Goal: Information Seeking & Learning: Learn about a topic

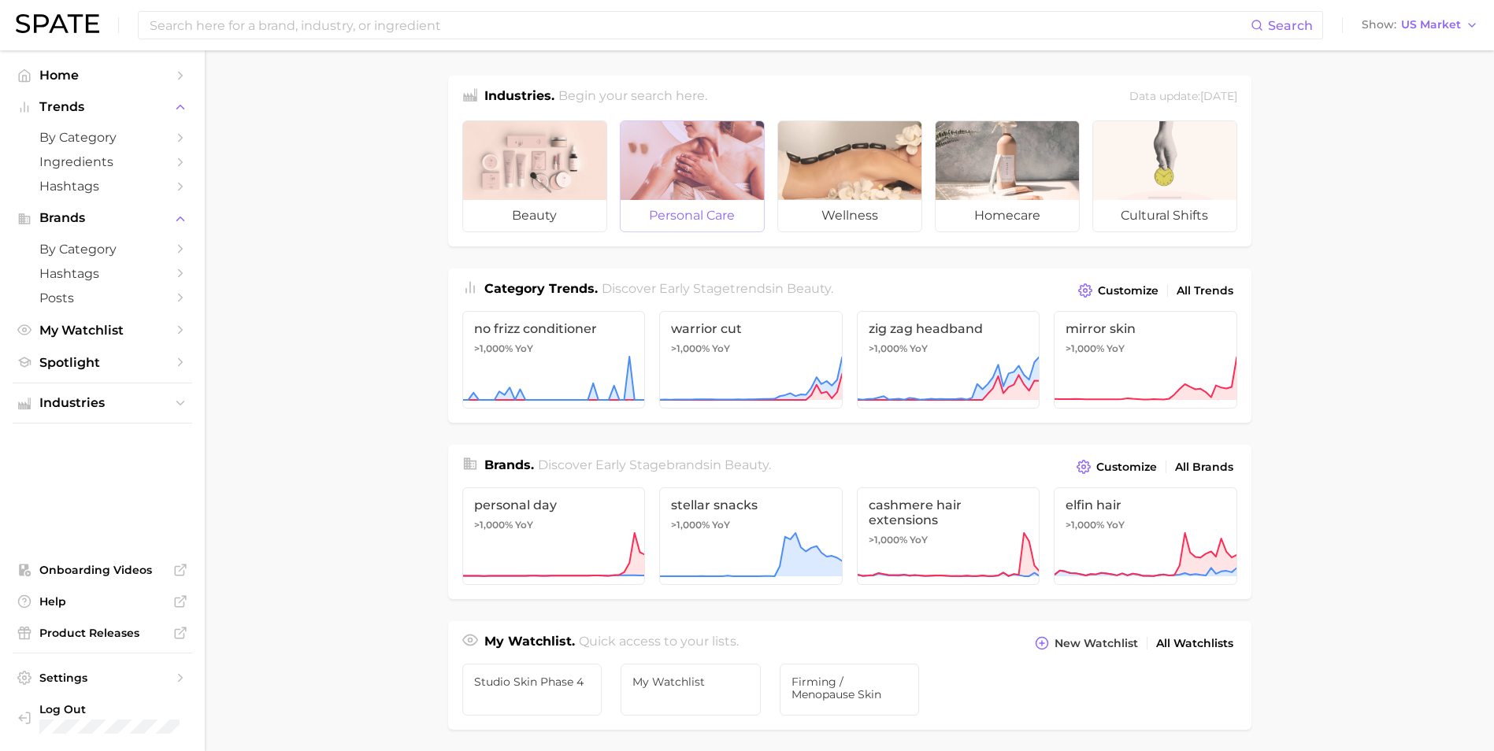
click at [700, 196] on div at bounding box center [691, 160] width 143 height 79
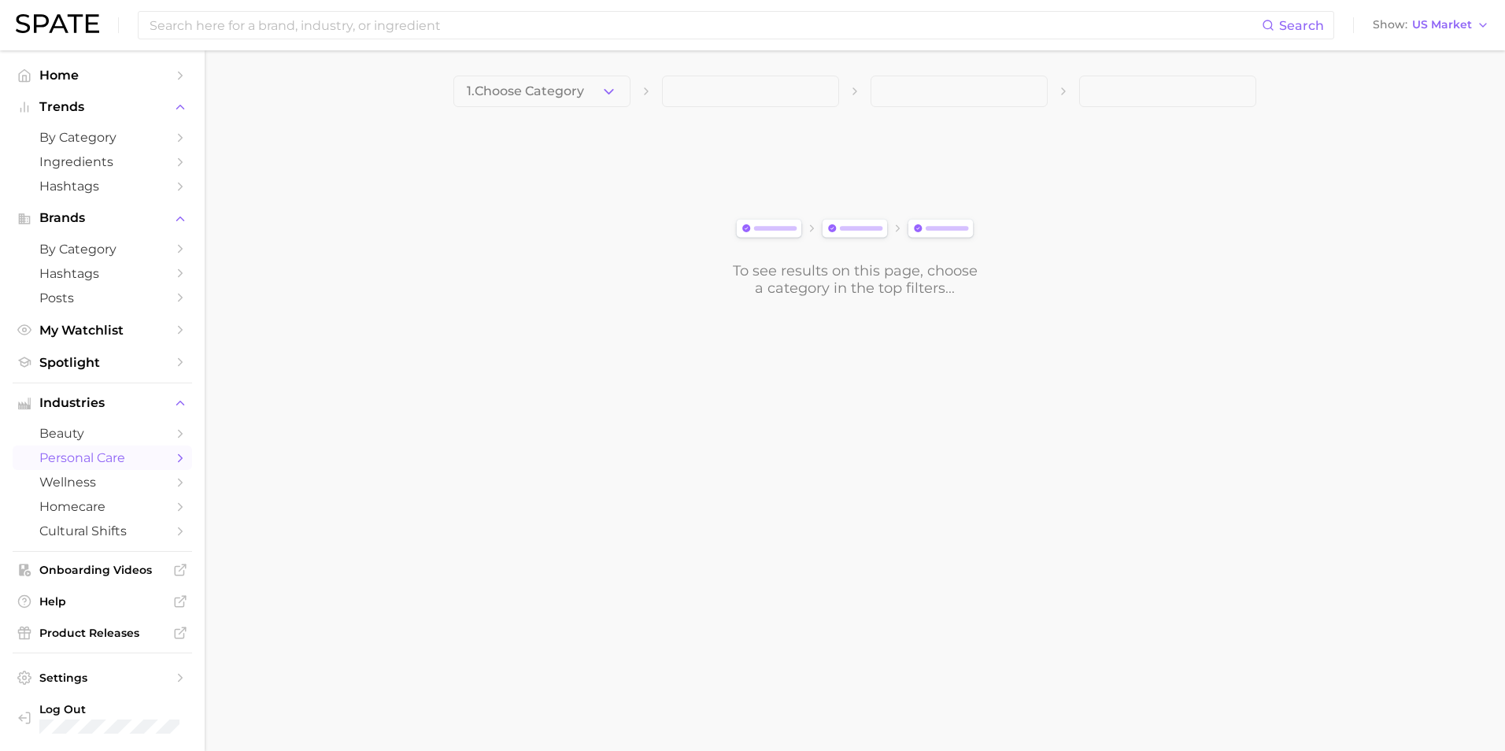
click at [764, 101] on span at bounding box center [750, 91] width 177 height 31
click at [630, 87] on div "1. Choose Category" at bounding box center [855, 91] width 803 height 31
click at [608, 92] on polyline "button" at bounding box center [609, 91] width 9 height 4
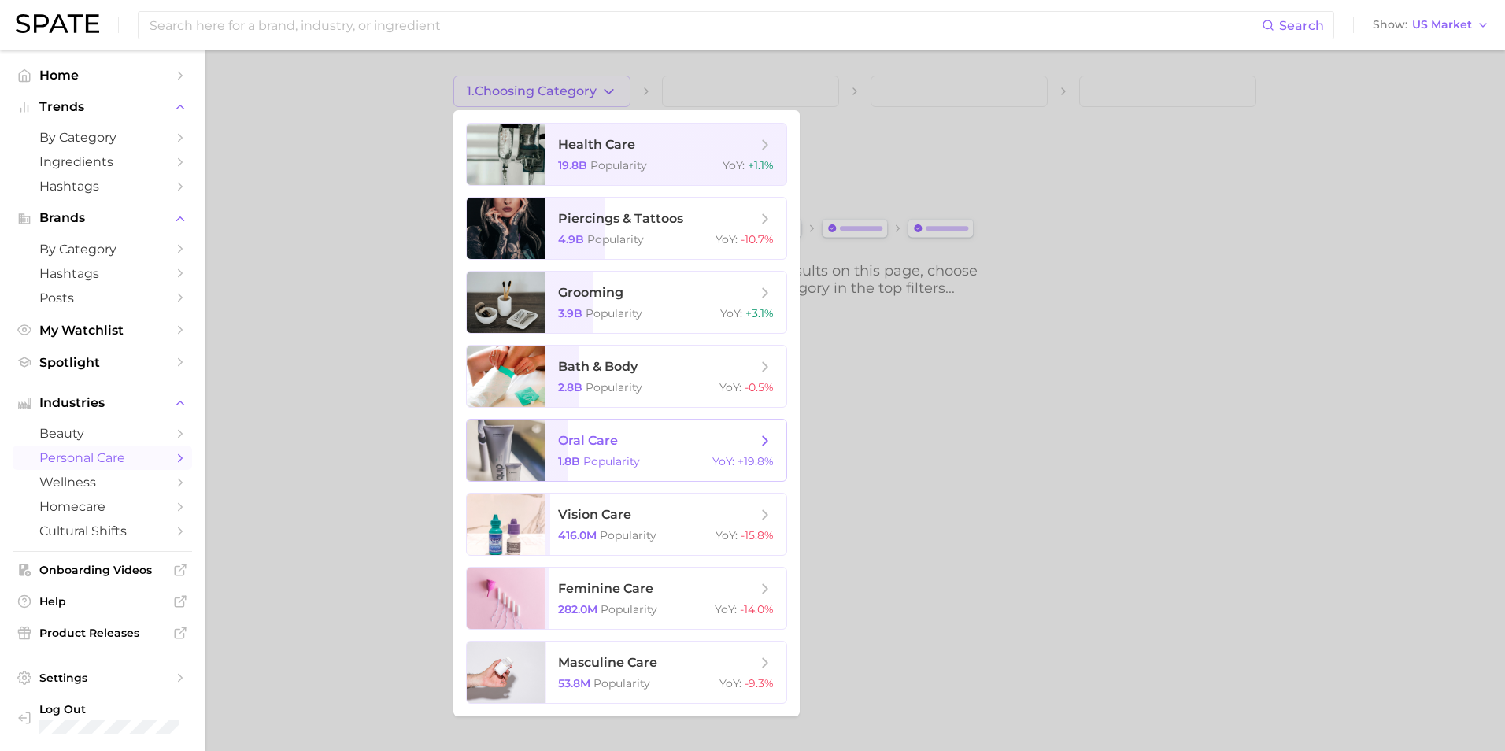
click at [658, 450] on span "oral care 1.8b Popularity YoY : +19.8%" at bounding box center [666, 450] width 241 height 61
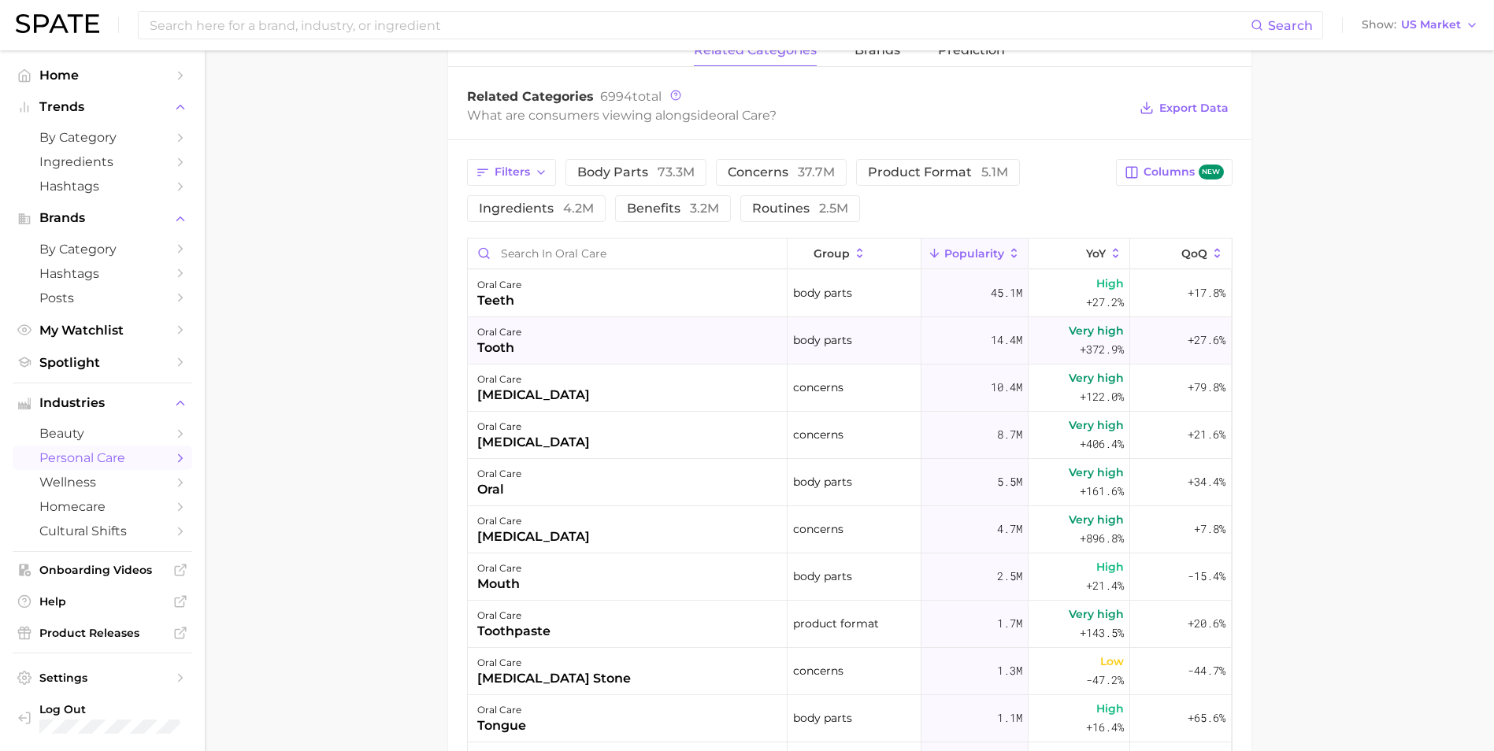
scroll to position [302, 0]
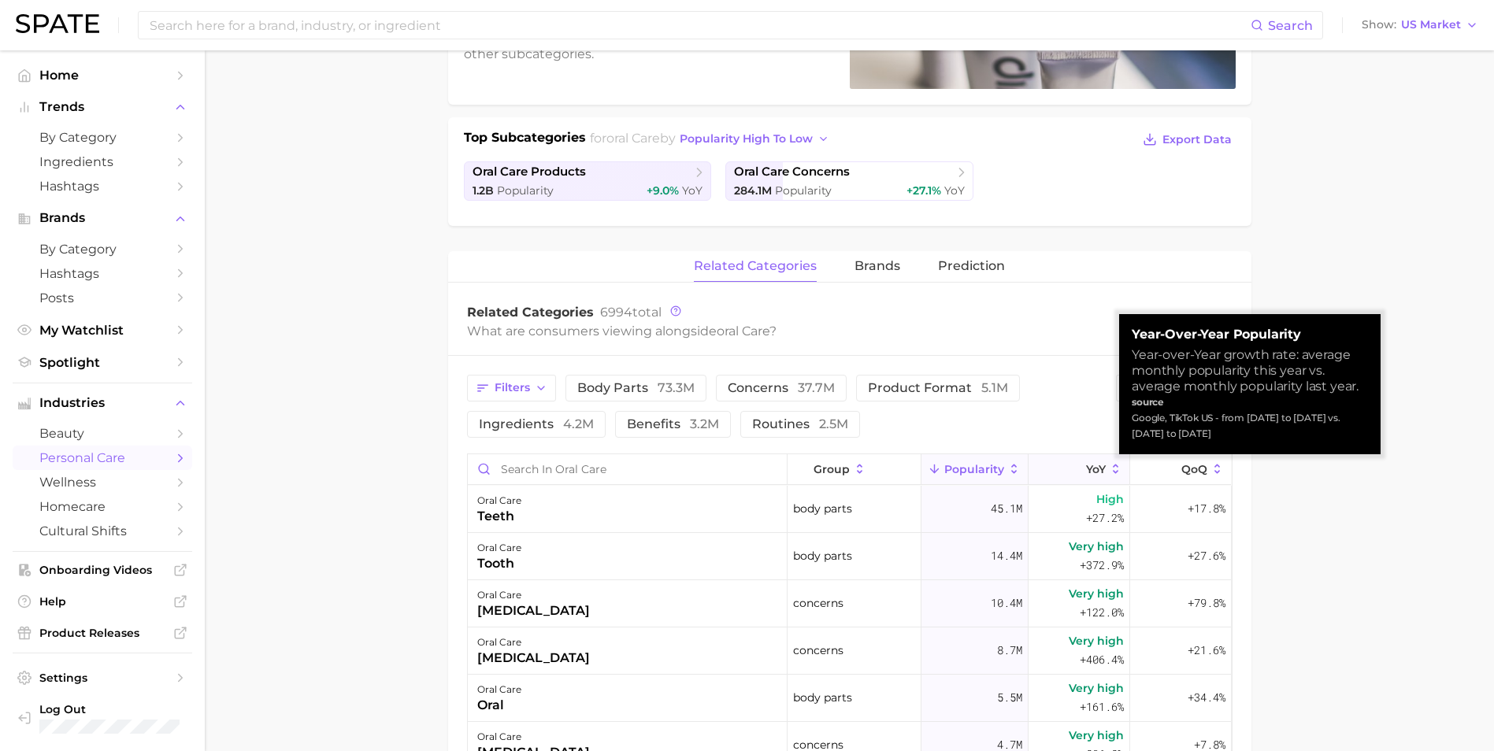
click at [1086, 466] on span "YoY" at bounding box center [1096, 469] width 20 height 13
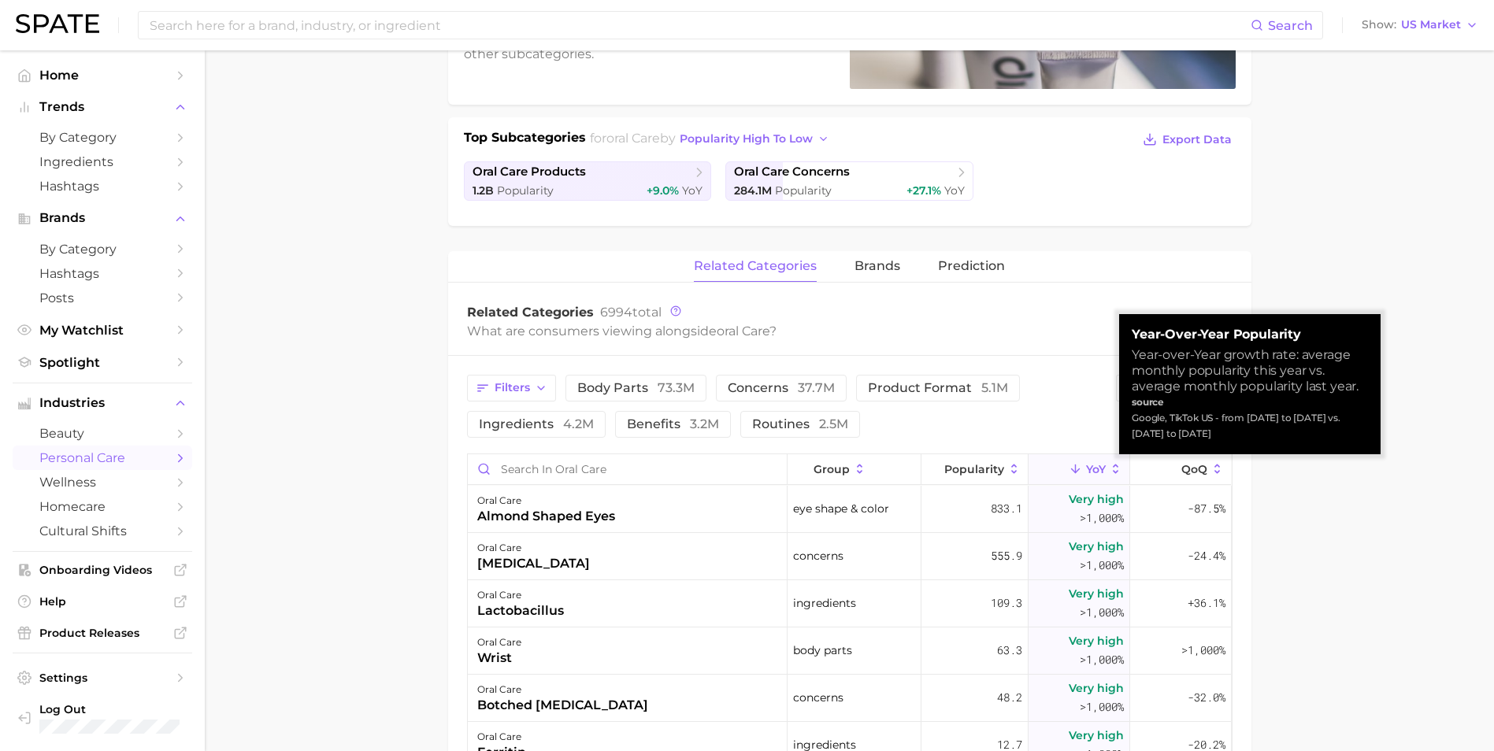
click at [1054, 464] on button "YoY" at bounding box center [1079, 469] width 102 height 31
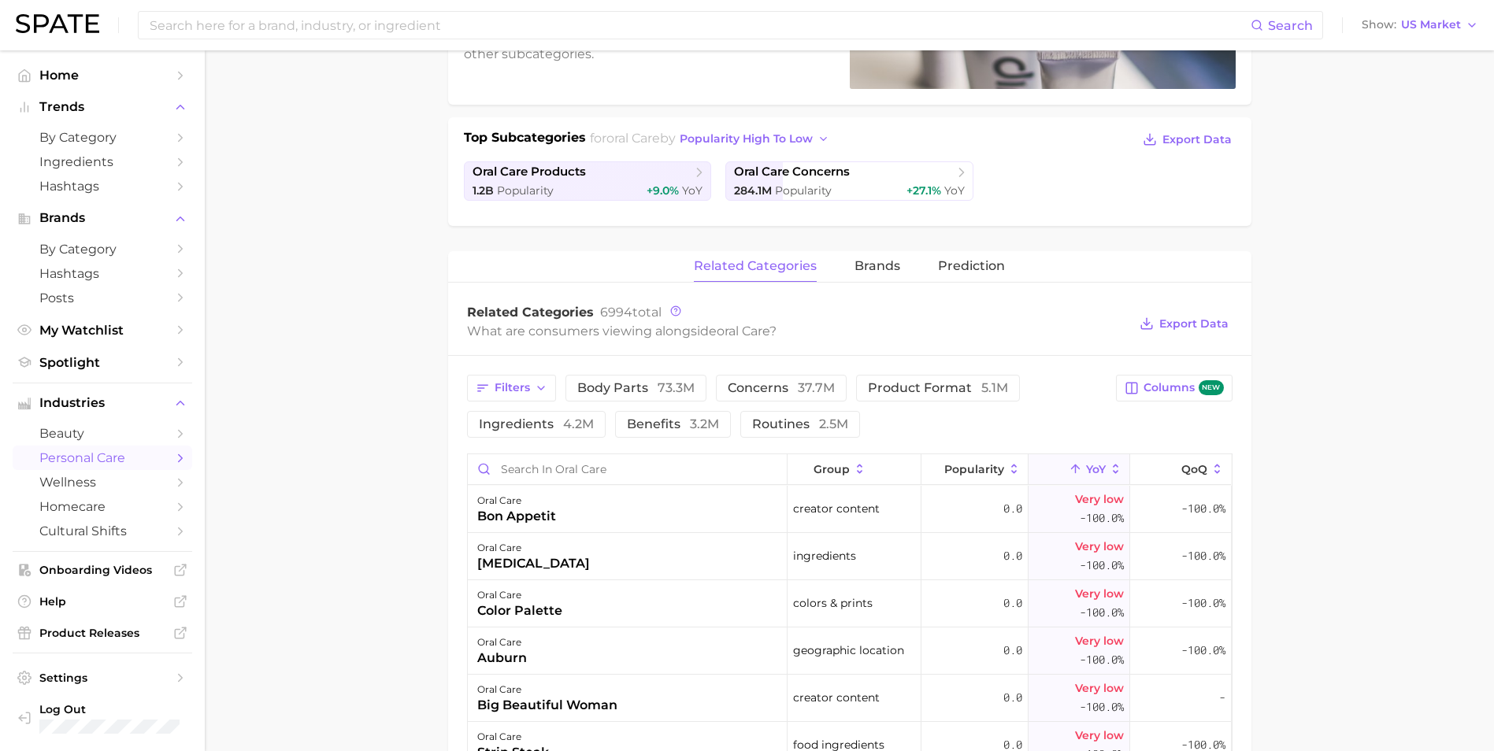
click at [1068, 466] on icon at bounding box center [1075, 469] width 14 height 14
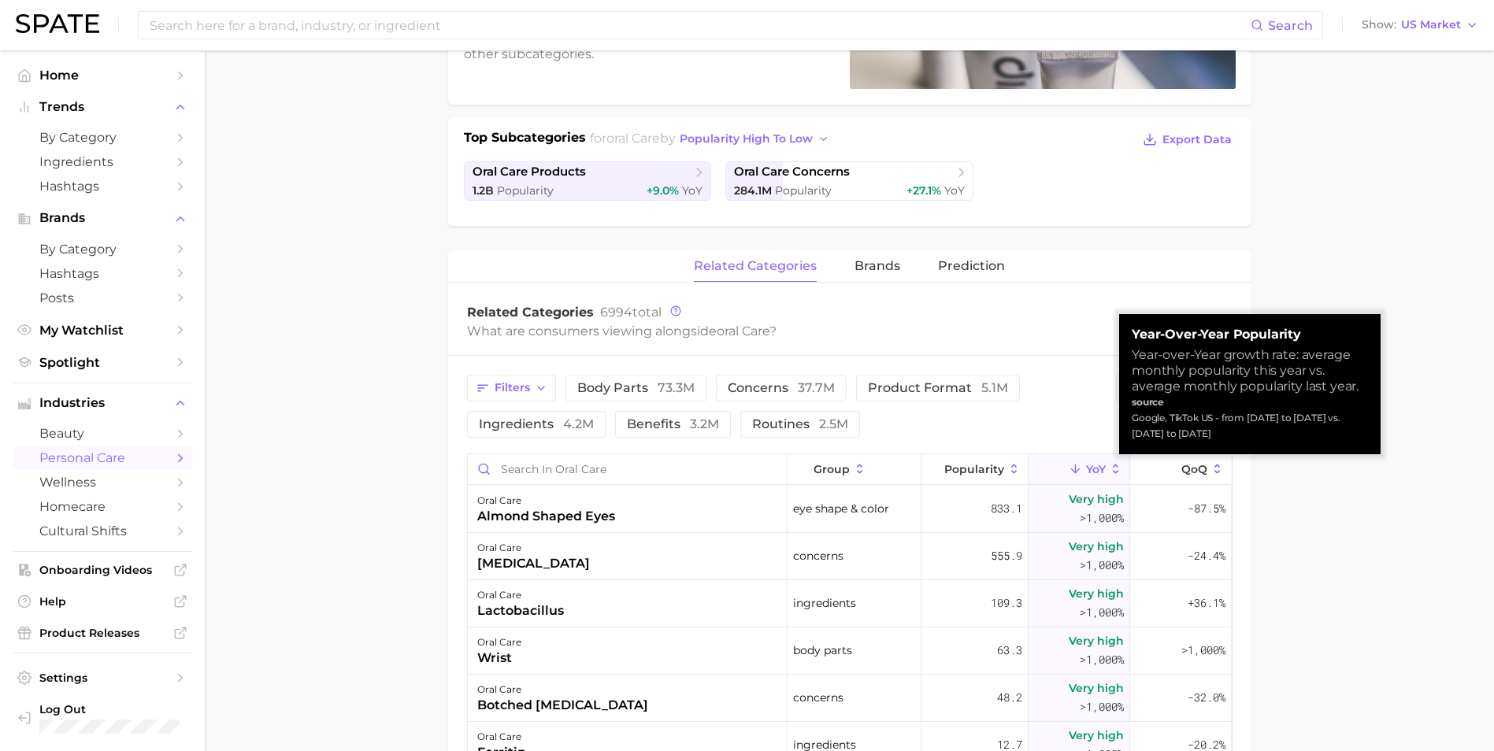
click at [1319, 549] on main "1. oral care 2. Subcategory Overview Google TikTok Instagram Beta oral care Pop…" at bounding box center [849, 525] width 1289 height 1554
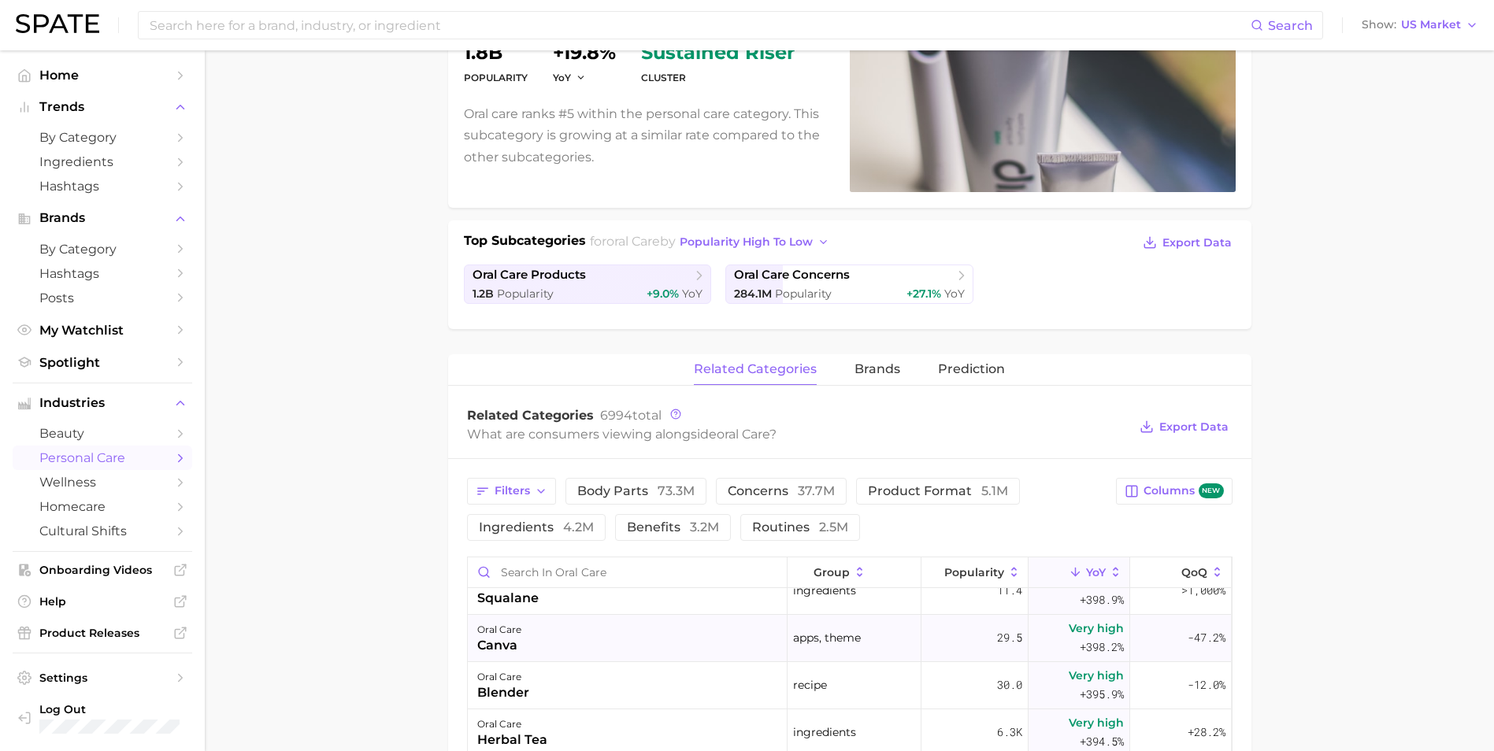
scroll to position [289, 0]
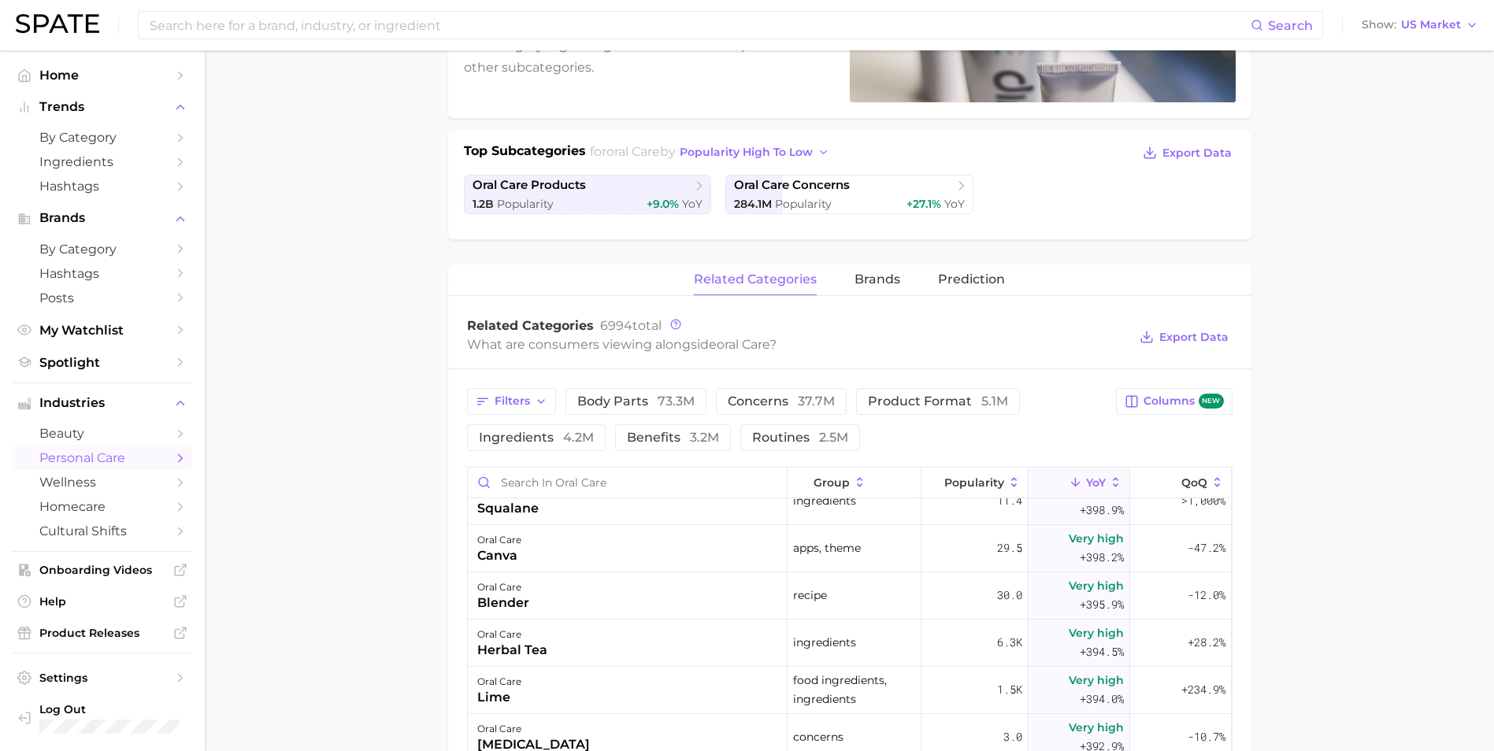
click at [424, 402] on main "1. oral care 2. Subcategory Overview Google TikTok Instagram Beta oral care Pop…" at bounding box center [849, 538] width 1289 height 1554
click at [975, 269] on button "Prediction" at bounding box center [971, 280] width 67 height 31
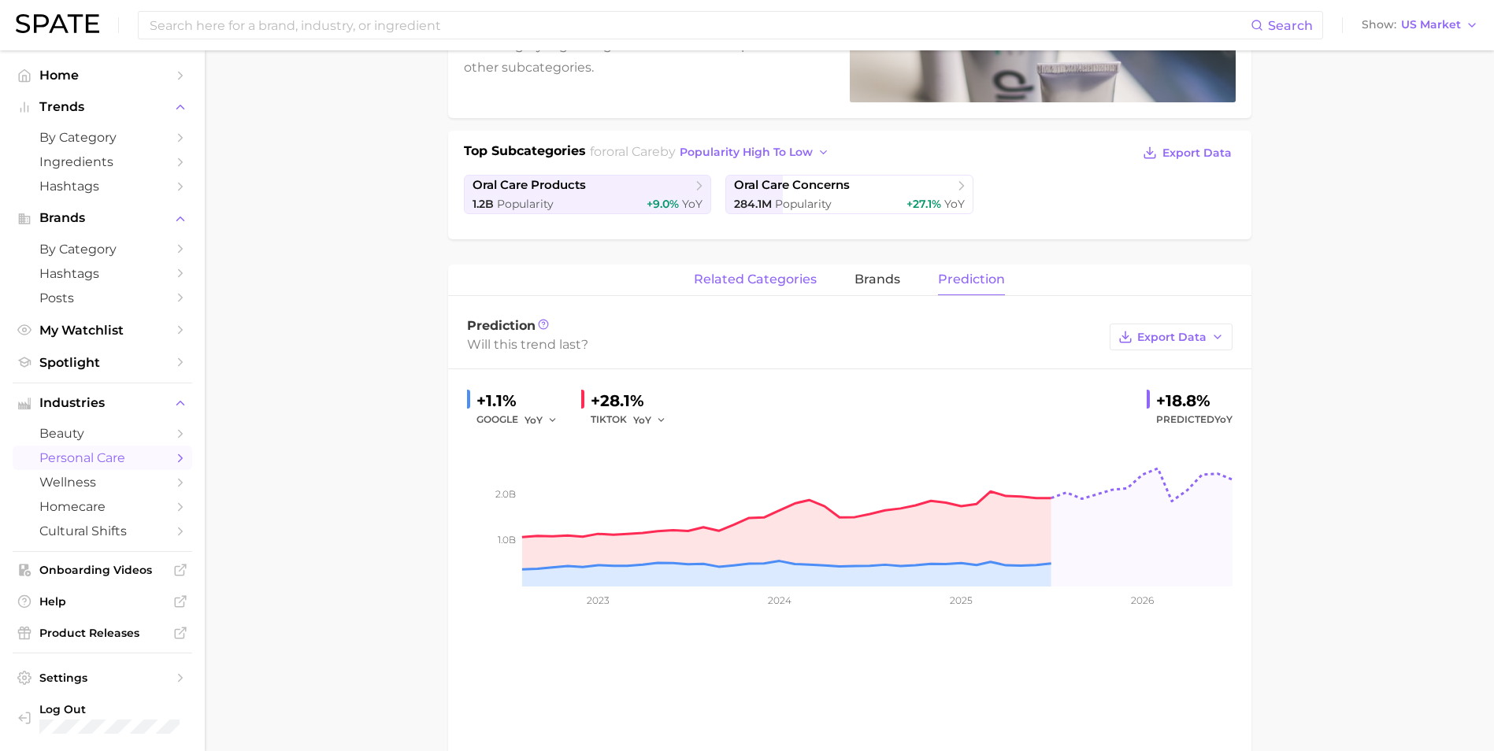
click at [772, 288] on button "related categories" at bounding box center [755, 280] width 123 height 31
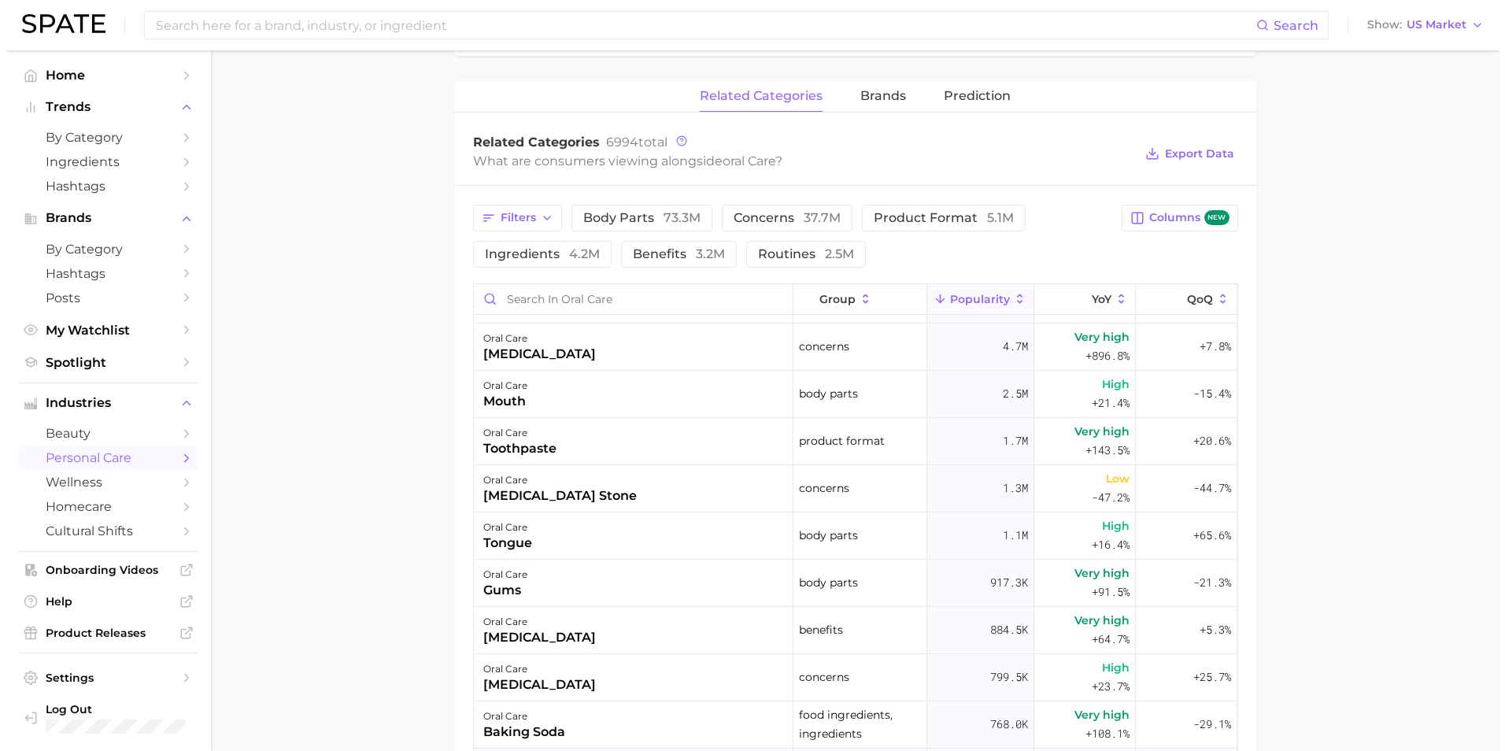
scroll to position [394, 0]
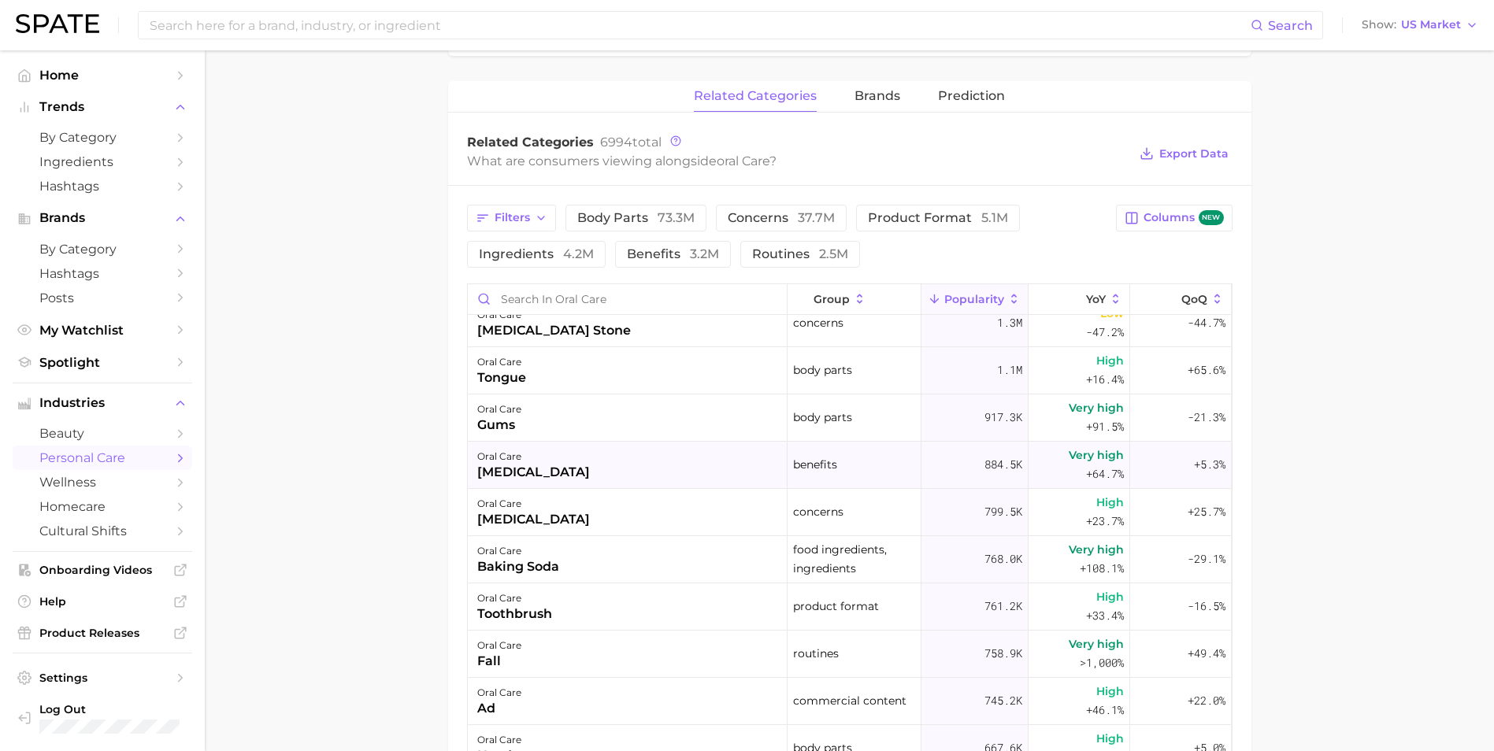
click at [609, 467] on div "oral care whitening" at bounding box center [628, 465] width 320 height 47
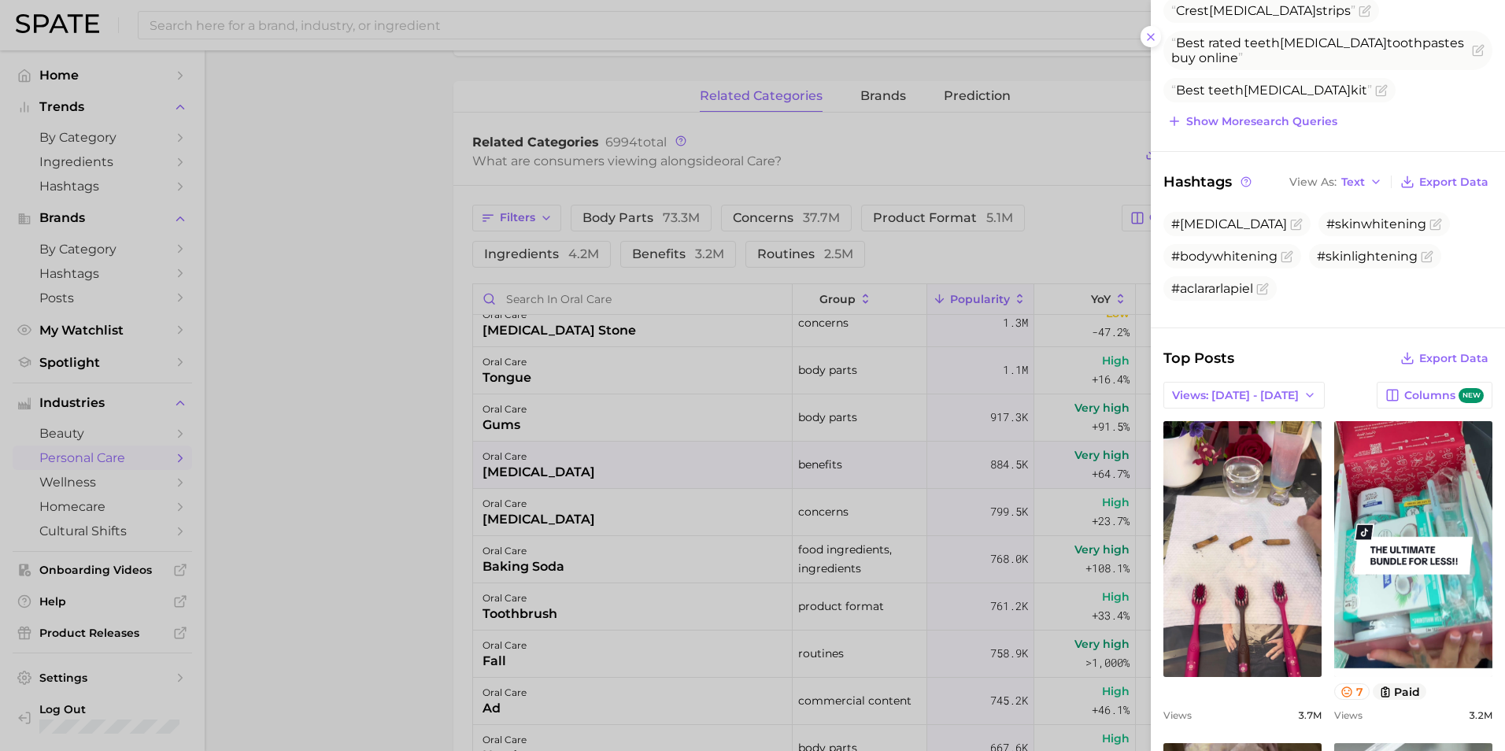
click at [1089, 168] on div at bounding box center [752, 375] width 1505 height 751
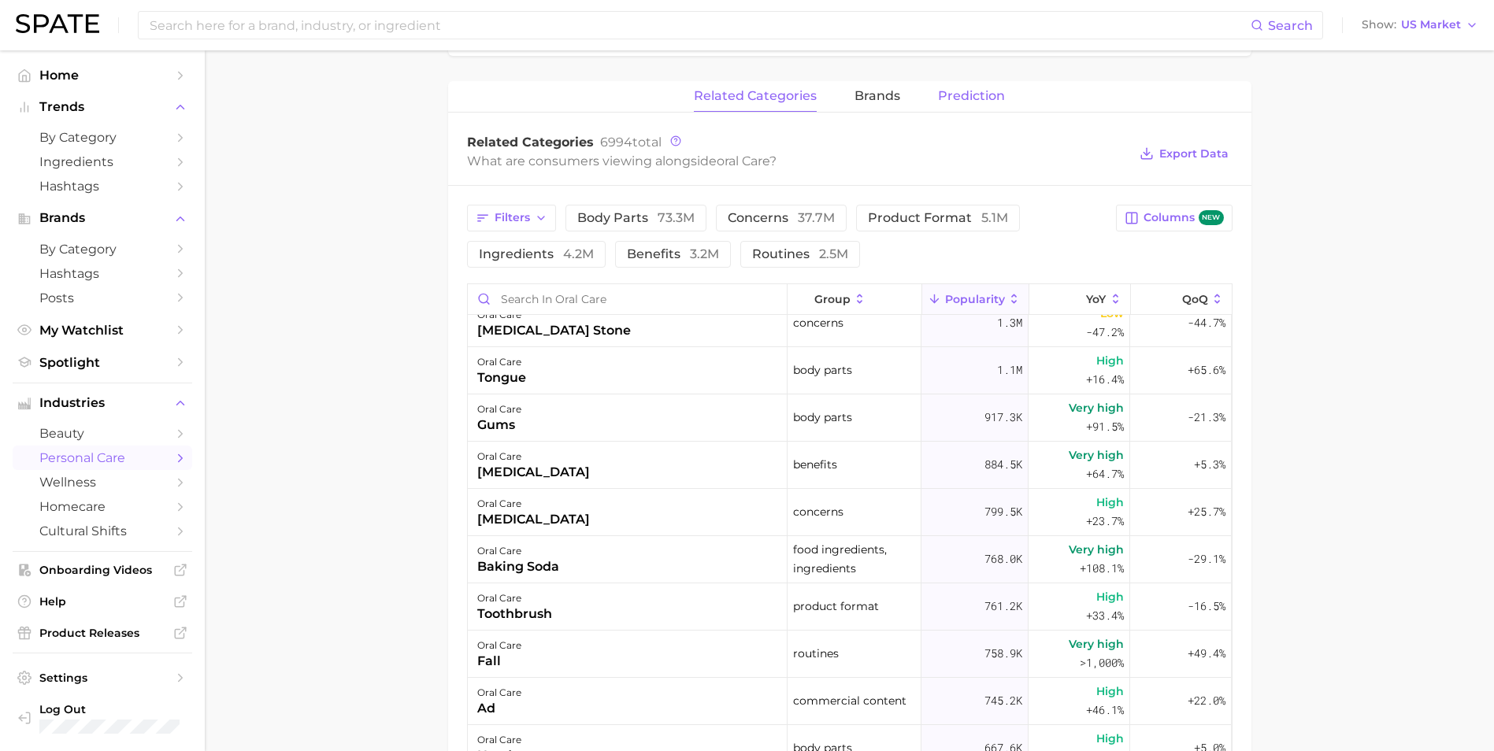
click at [954, 97] on span "Prediction" at bounding box center [971, 96] width 67 height 14
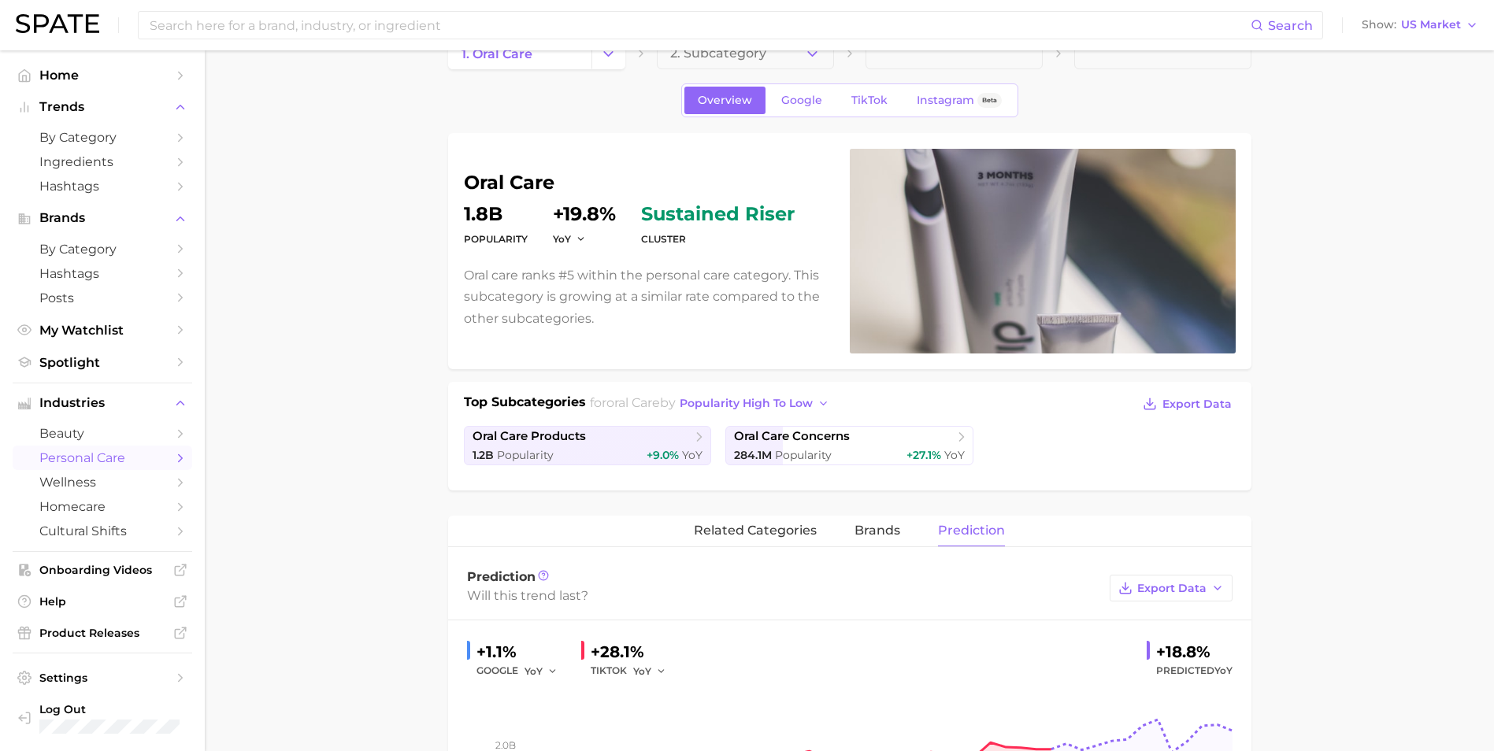
scroll to position [0, 0]
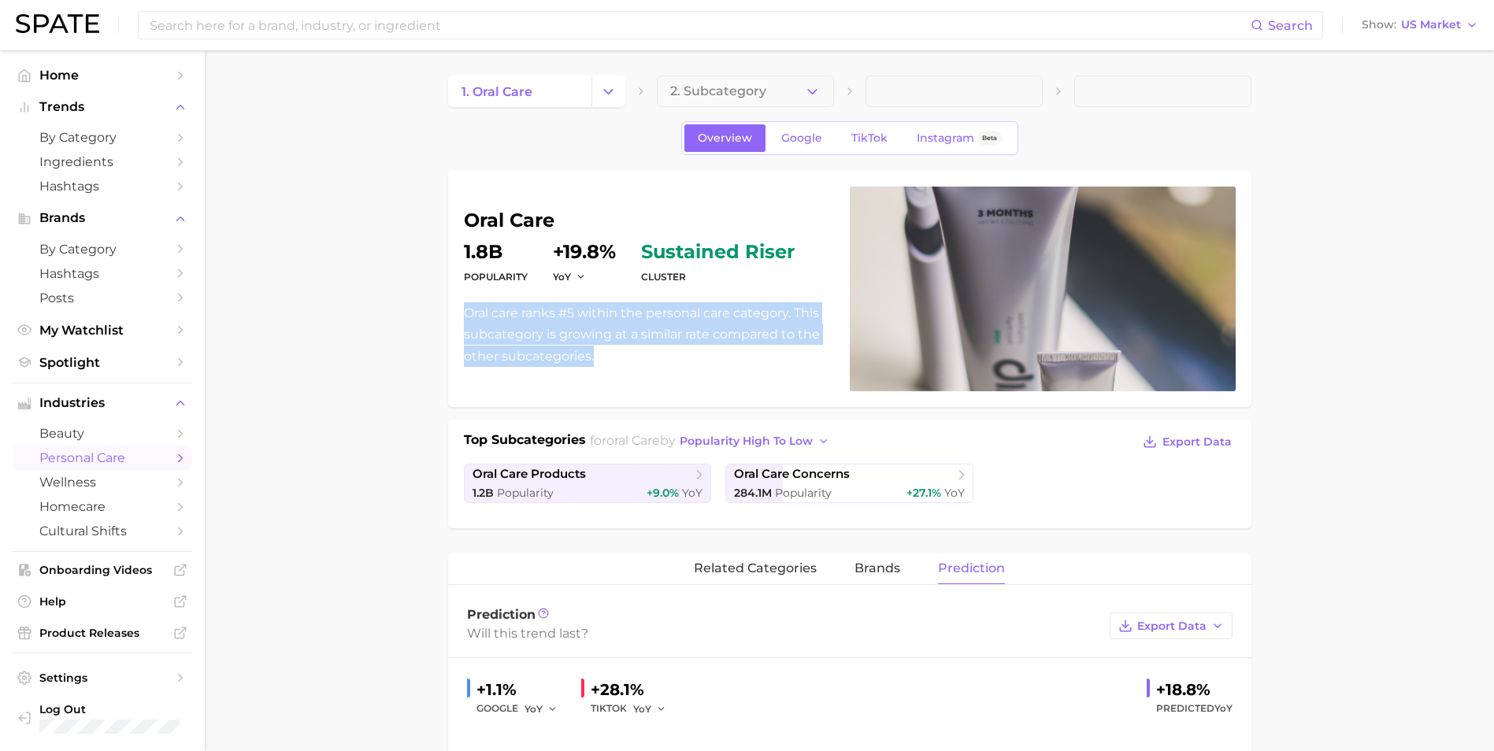
drag, startPoint x: 591, startPoint y: 358, endPoint x: 461, endPoint y: 315, distance: 136.9
click at [461, 315] on div "oral care Popularity 1.8b YoY +19.8% cluster sustained riser Oral care ranks #5…" at bounding box center [849, 289] width 803 height 236
copy p "Oral care ranks #5 within the personal care category. This subcategory is growi…"
click at [763, 95] on span "2. Subcategory" at bounding box center [718, 91] width 96 height 14
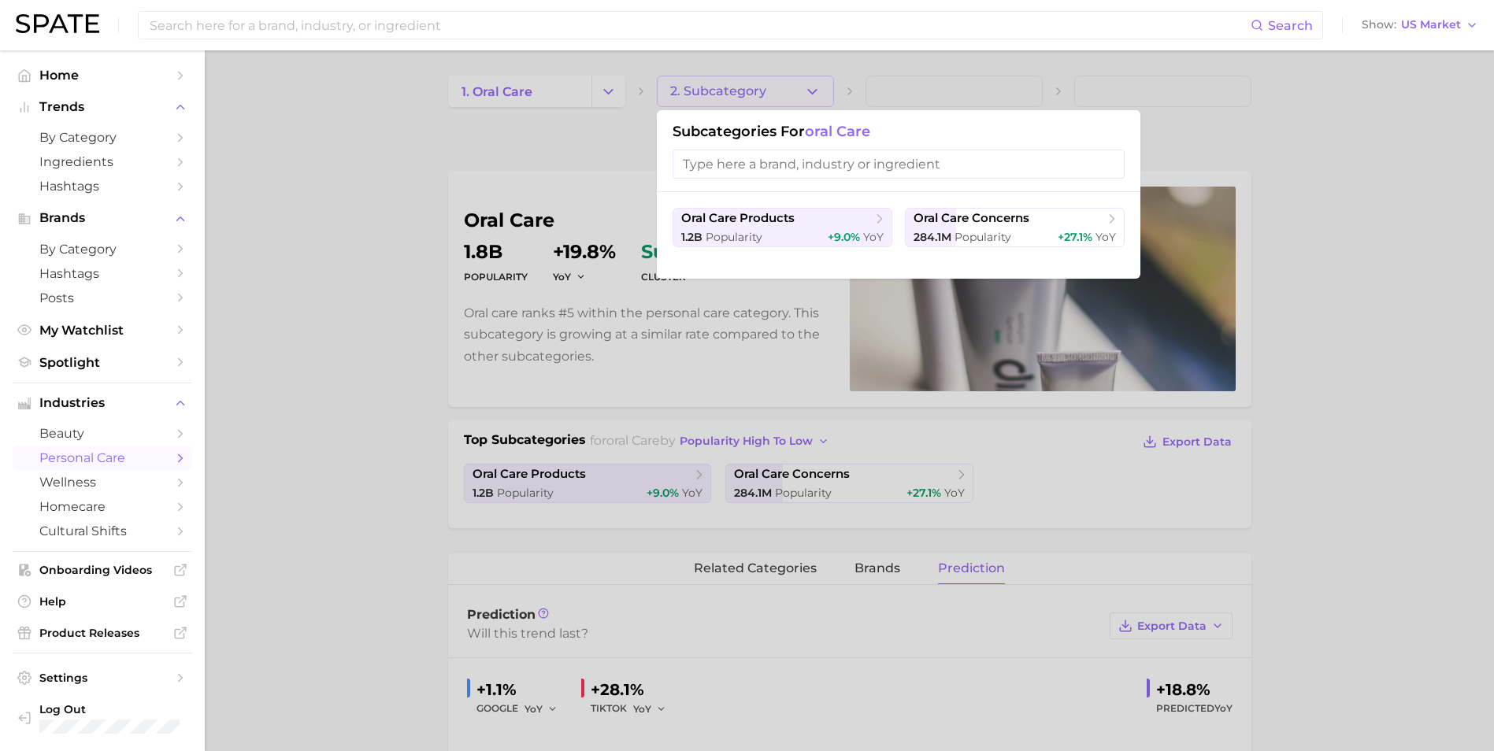
click at [720, 169] on input "search" at bounding box center [898, 164] width 452 height 29
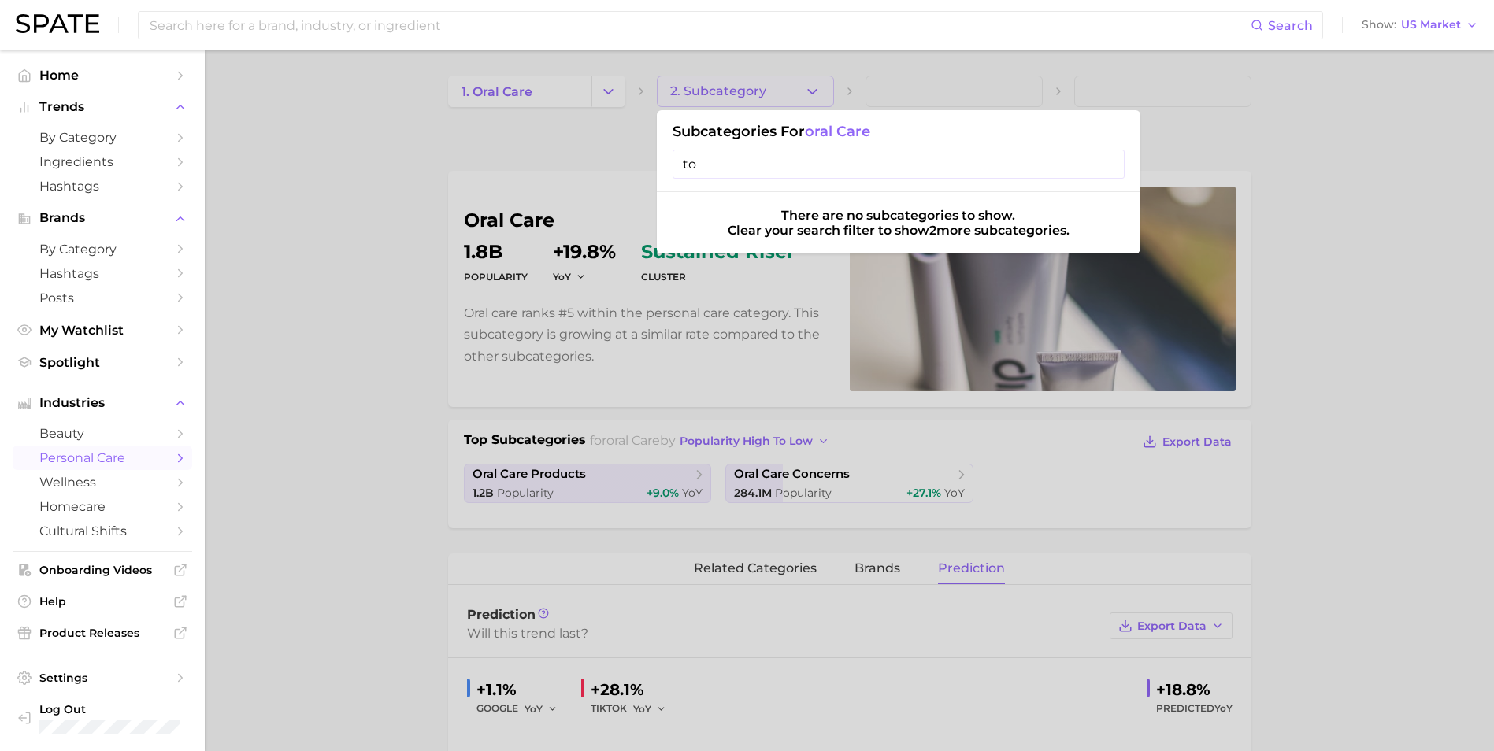
type input "t"
type input "w"
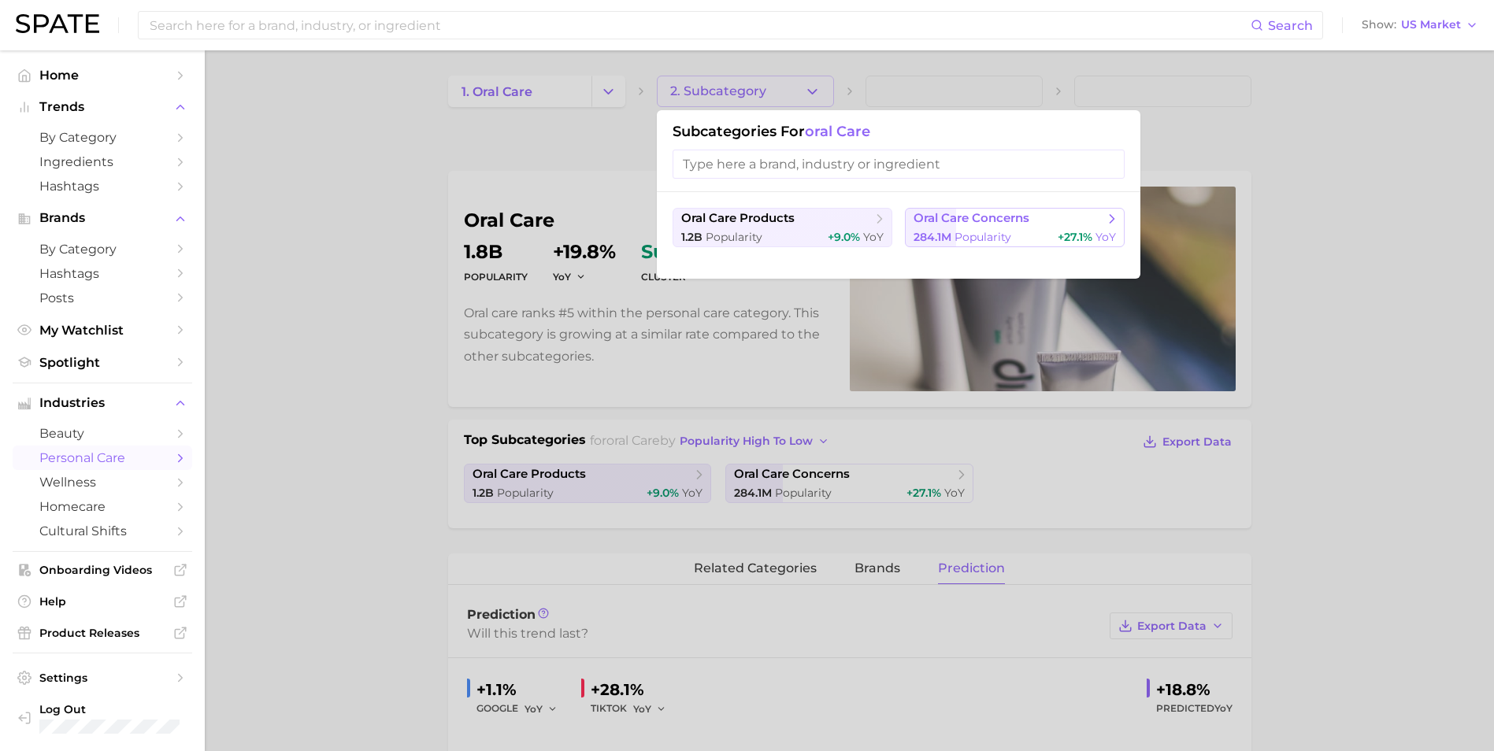
click at [998, 219] on span "oral care concerns" at bounding box center [971, 218] width 116 height 15
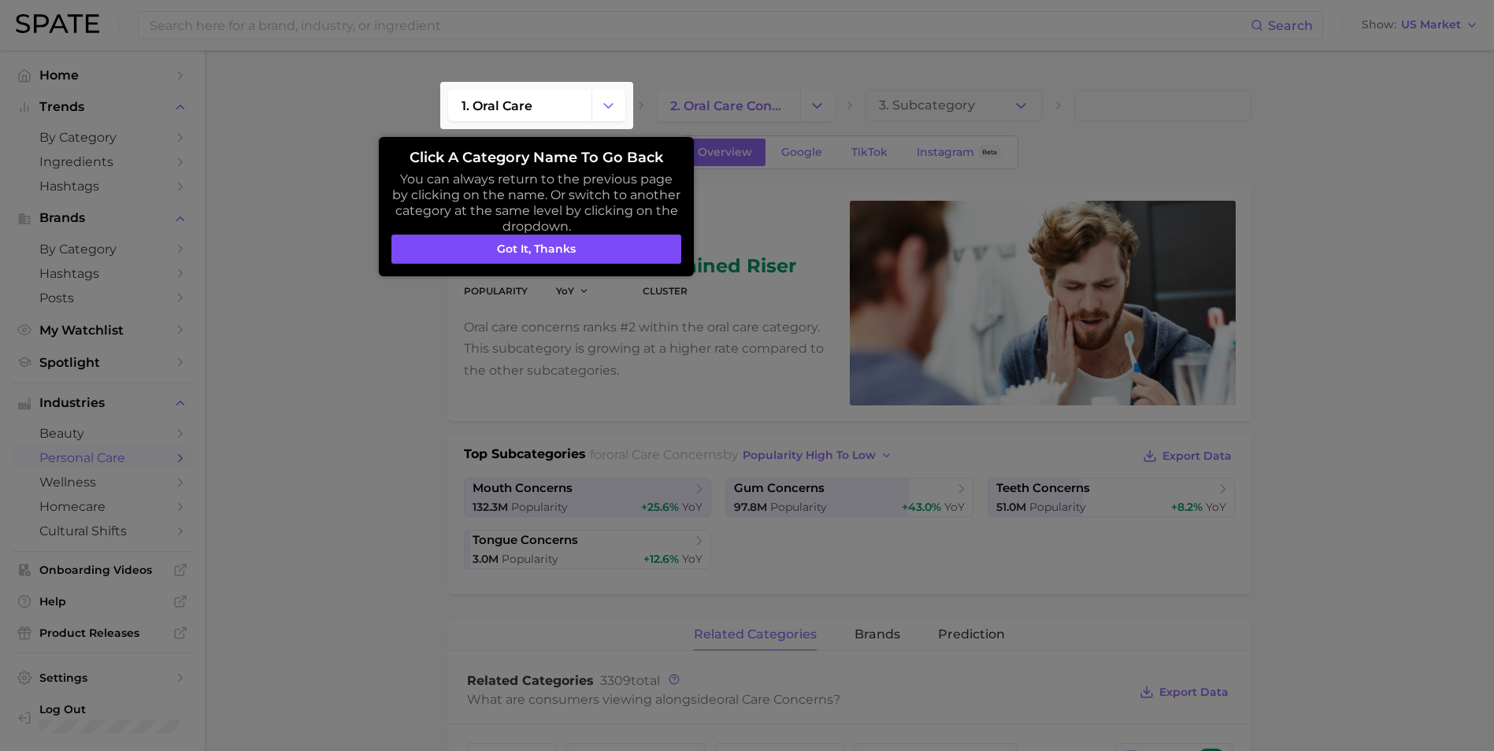
click at [496, 244] on button "Got it, thanks" at bounding box center [536, 250] width 290 height 30
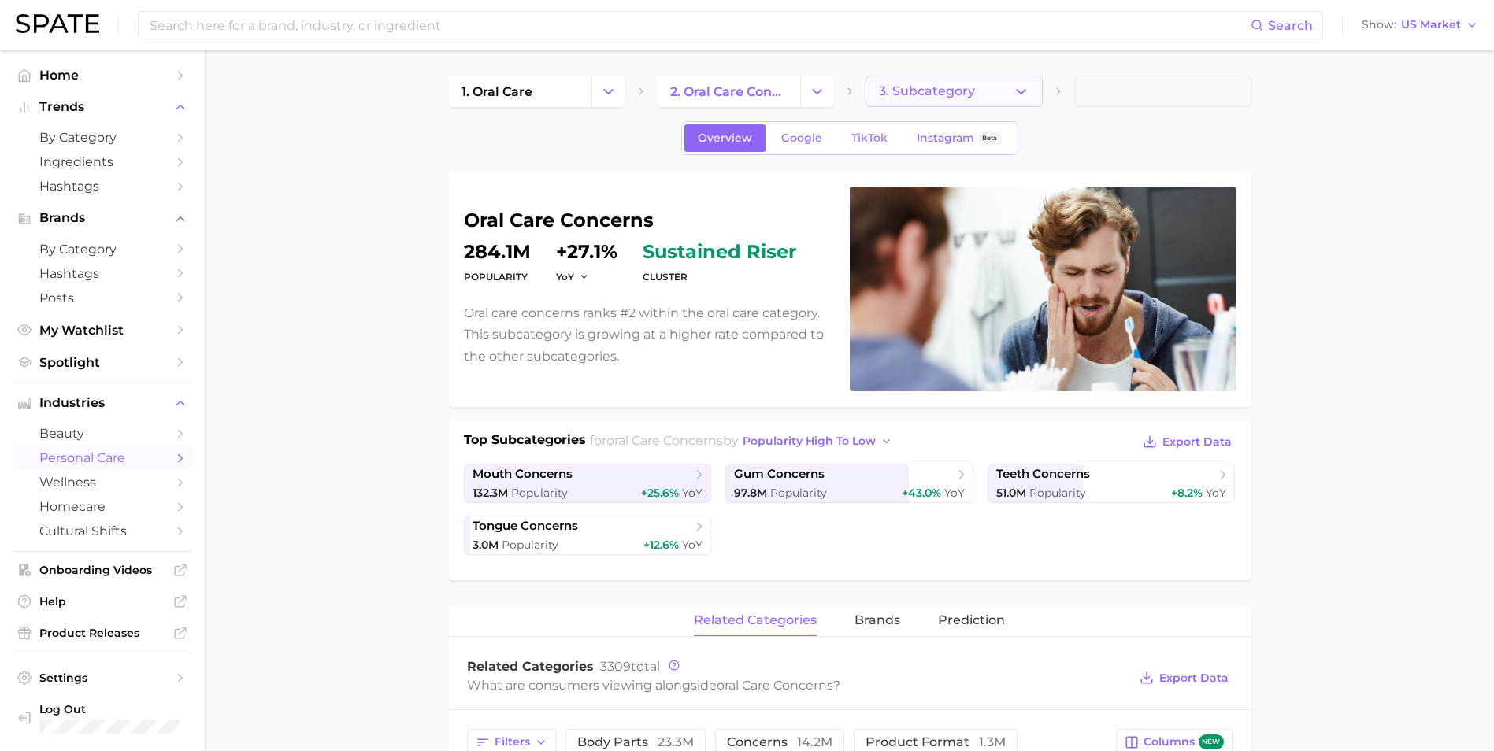
click at [1009, 94] on button "3. Subcategory" at bounding box center [953, 91] width 177 height 31
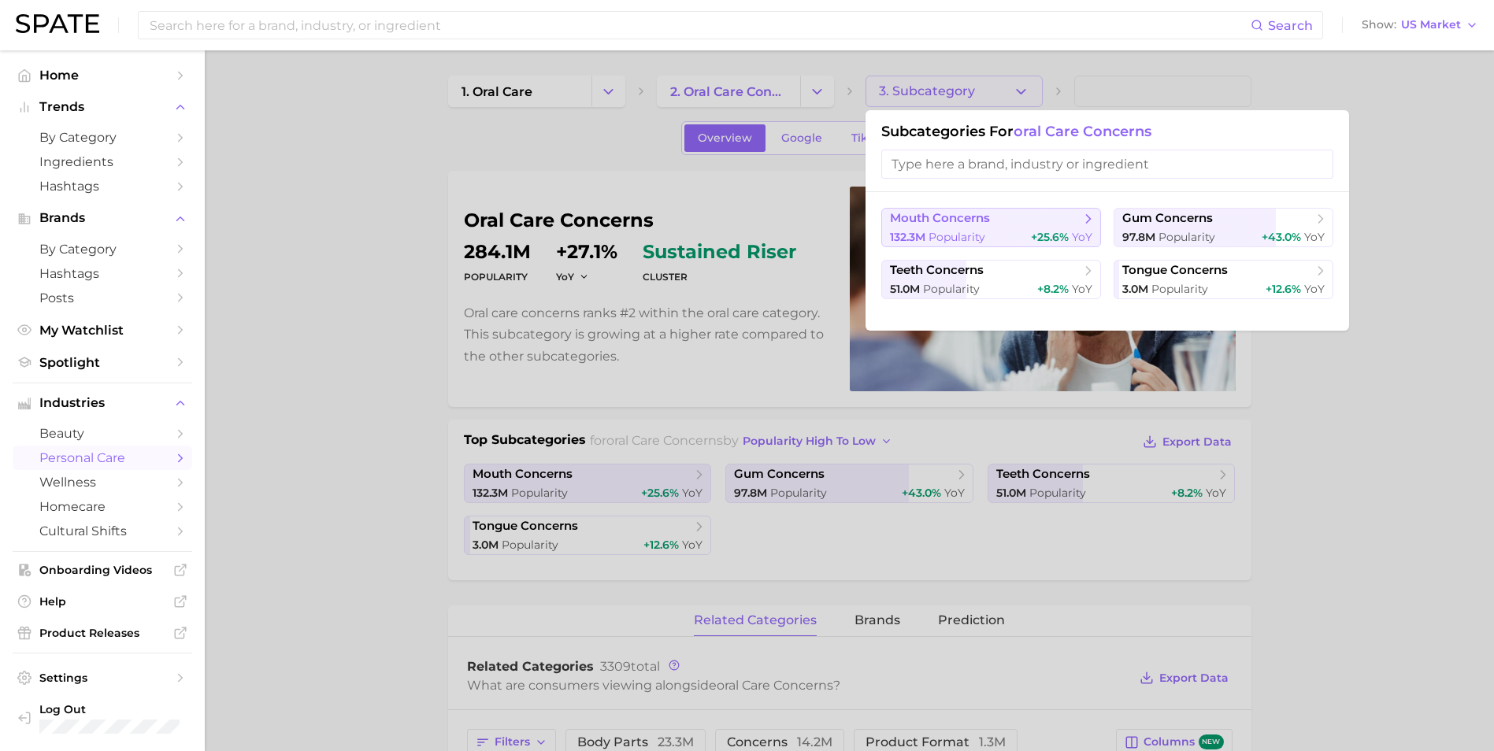
click at [1011, 239] on div "132.3m Popularity +25.6% YoY" at bounding box center [991, 237] width 202 height 15
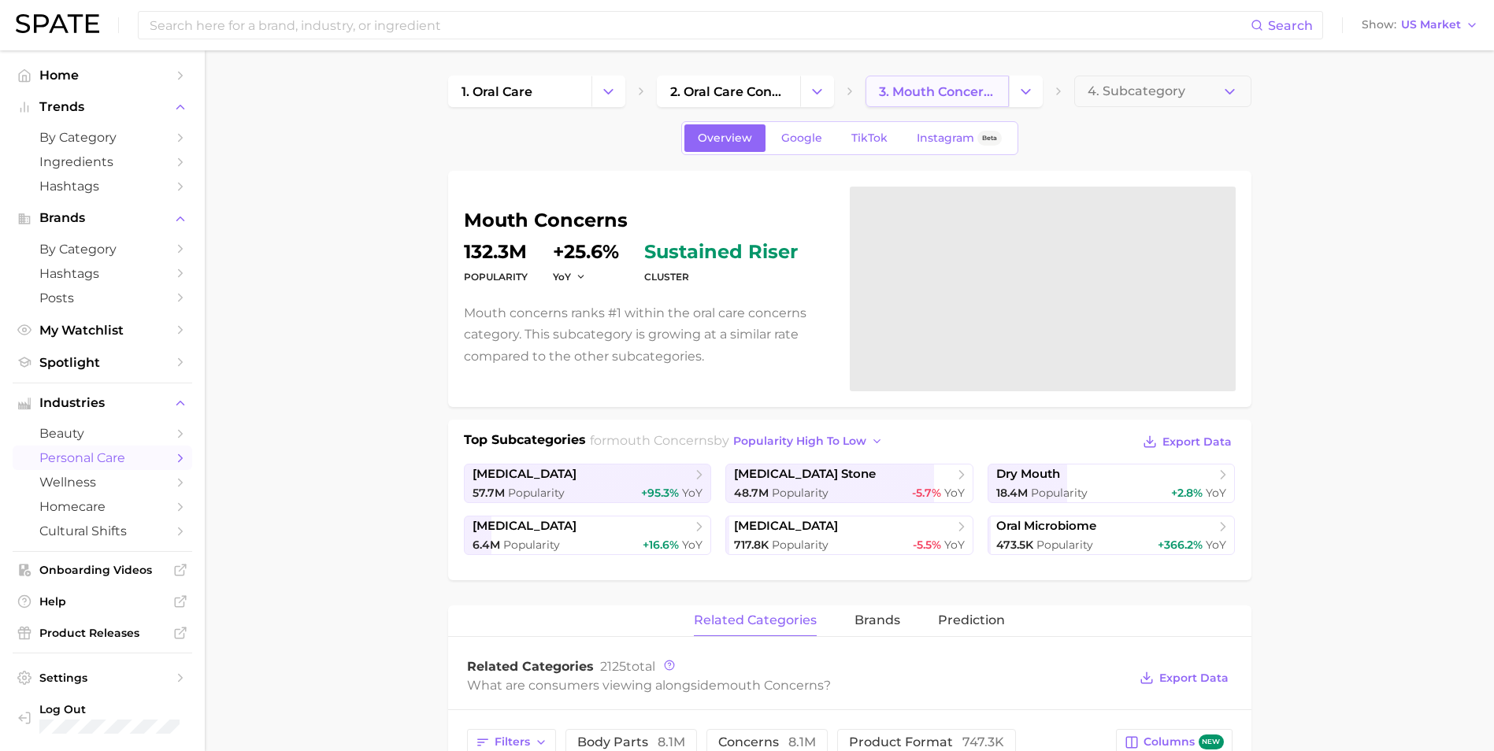
click at [924, 97] on span "3. mouth concerns" at bounding box center [937, 91] width 117 height 15
click at [756, 96] on span "2. oral care concerns" at bounding box center [728, 91] width 117 height 15
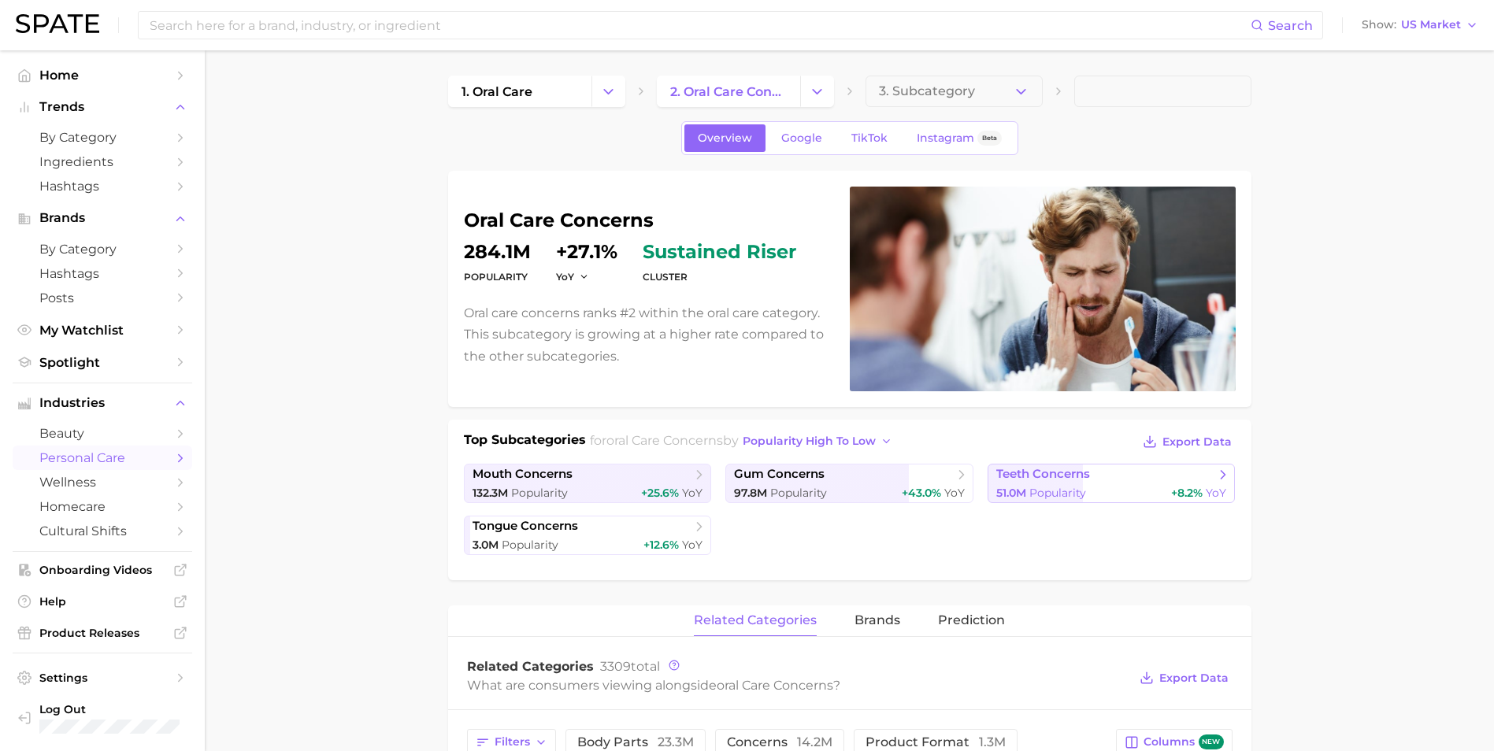
click at [1099, 491] on div "51.0m Popularity +8.2% YoY" at bounding box center [1111, 493] width 231 height 15
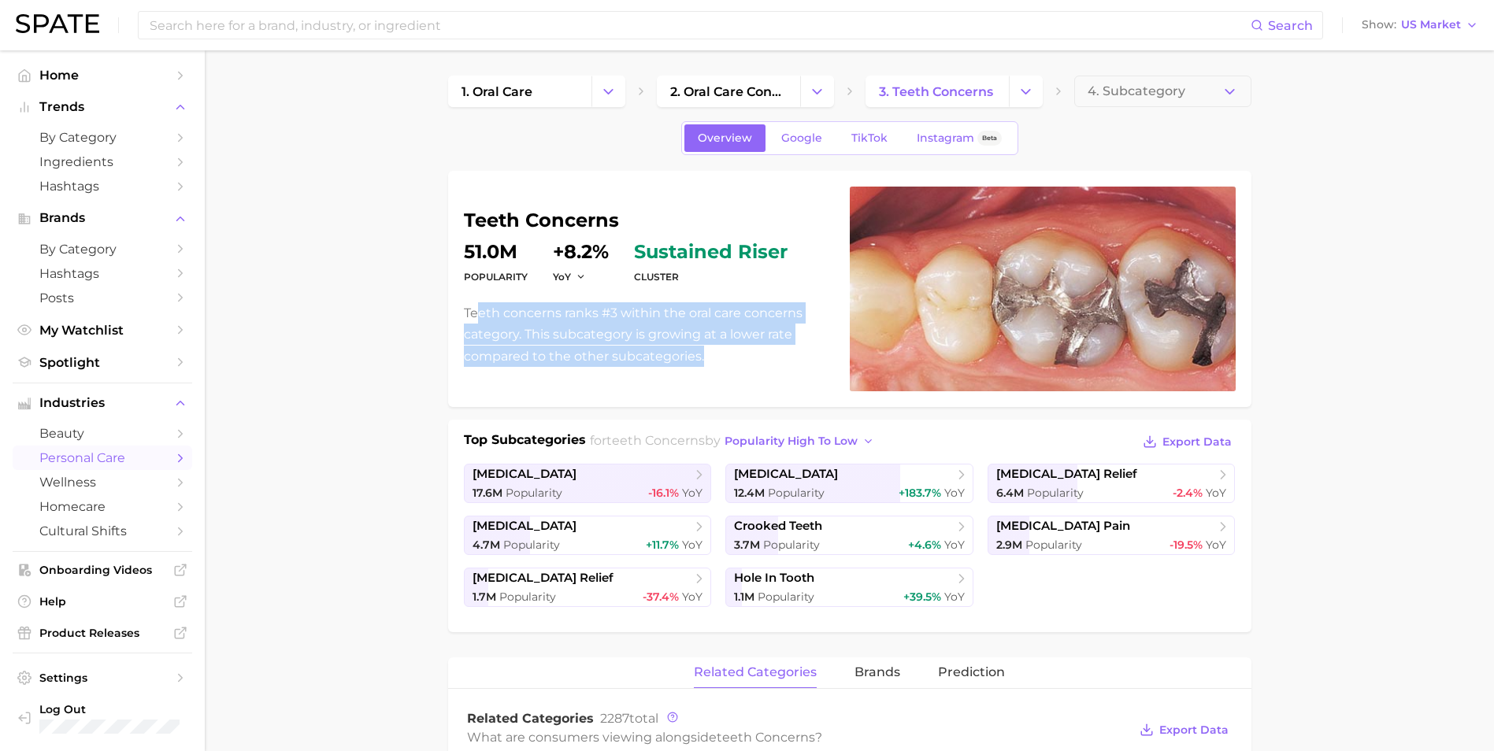
drag, startPoint x: 661, startPoint y: 355, endPoint x: 479, endPoint y: 320, distance: 185.3
click at [479, 320] on p "Teeth concerns ranks #3 within the oral care concerns category. This subcategor…" at bounding box center [647, 334] width 367 height 65
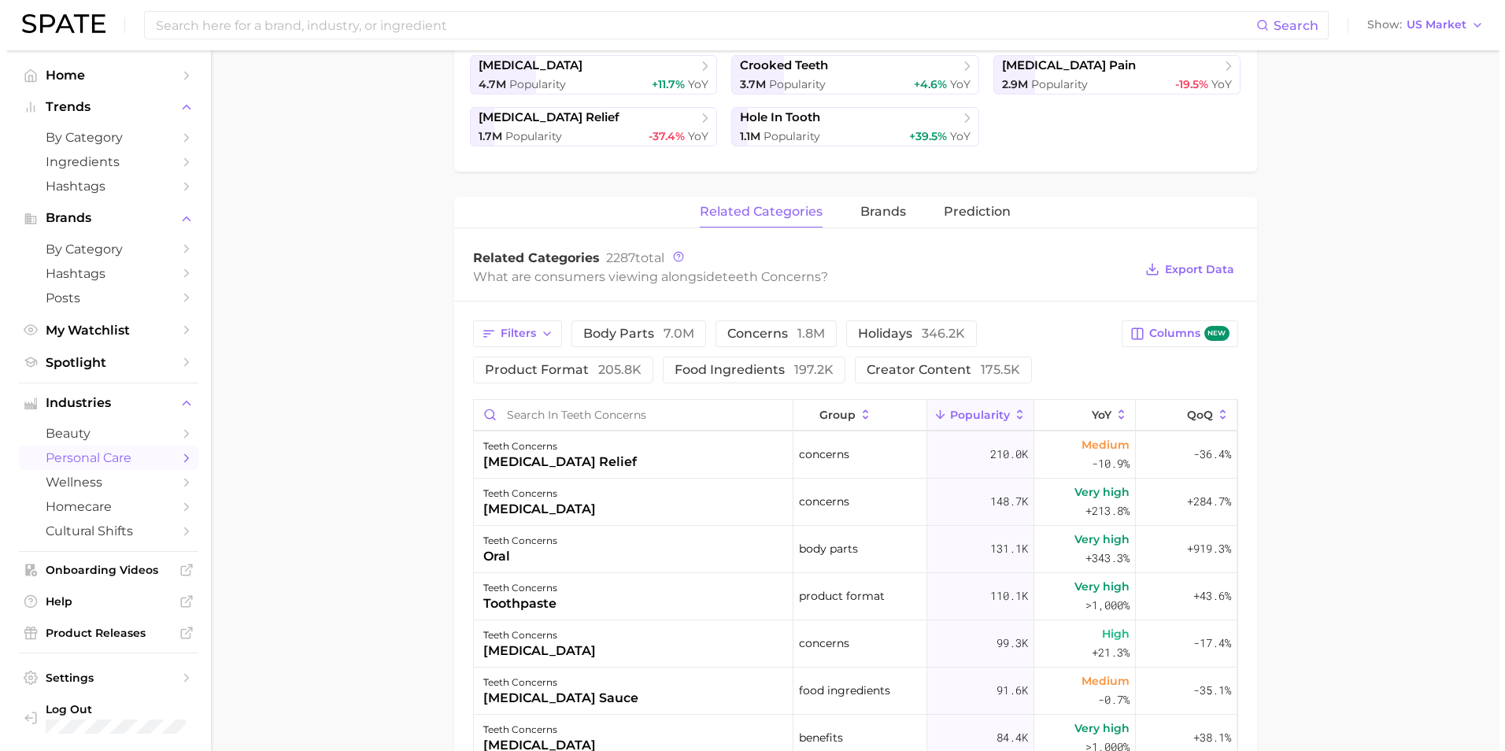
scroll to position [551, 0]
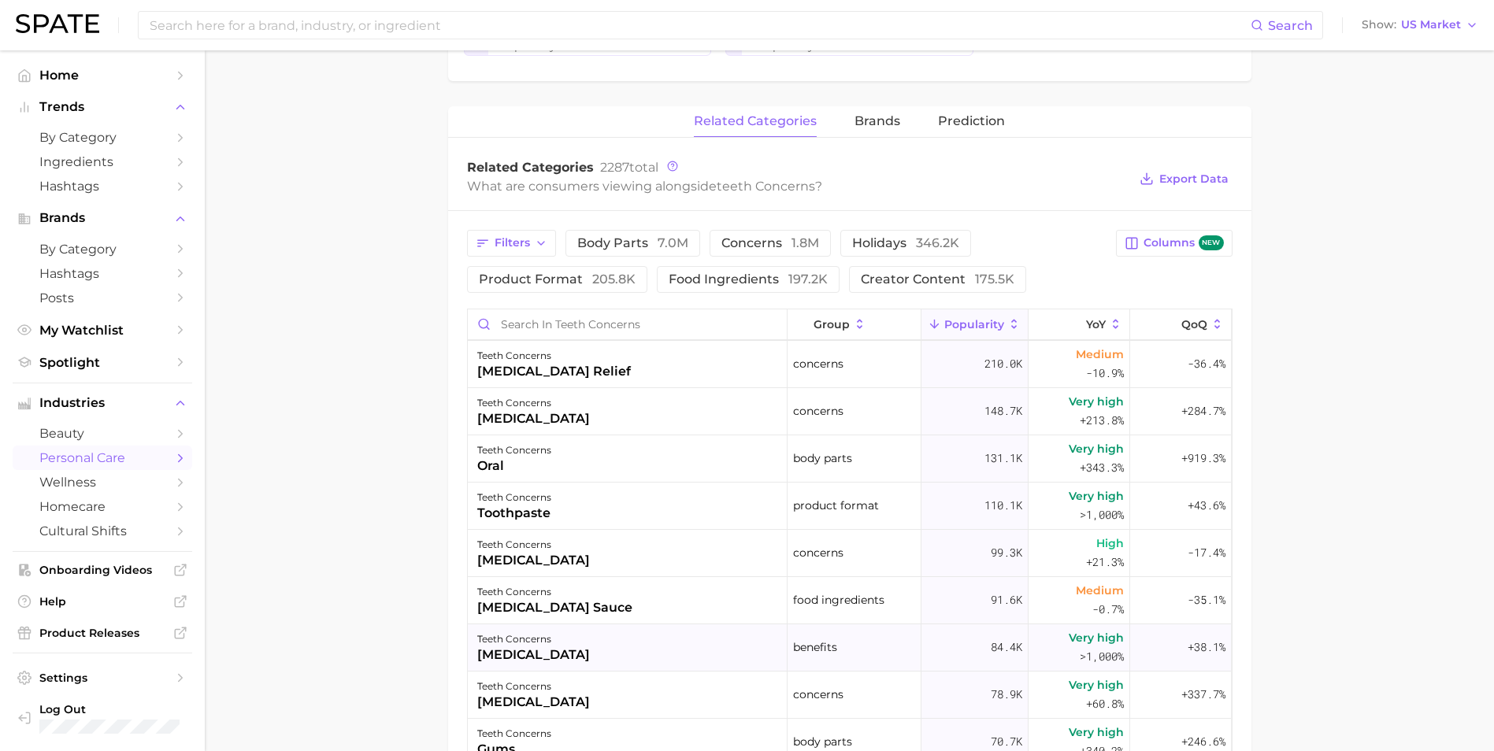
click at [516, 648] on div "whitening" at bounding box center [533, 655] width 113 height 19
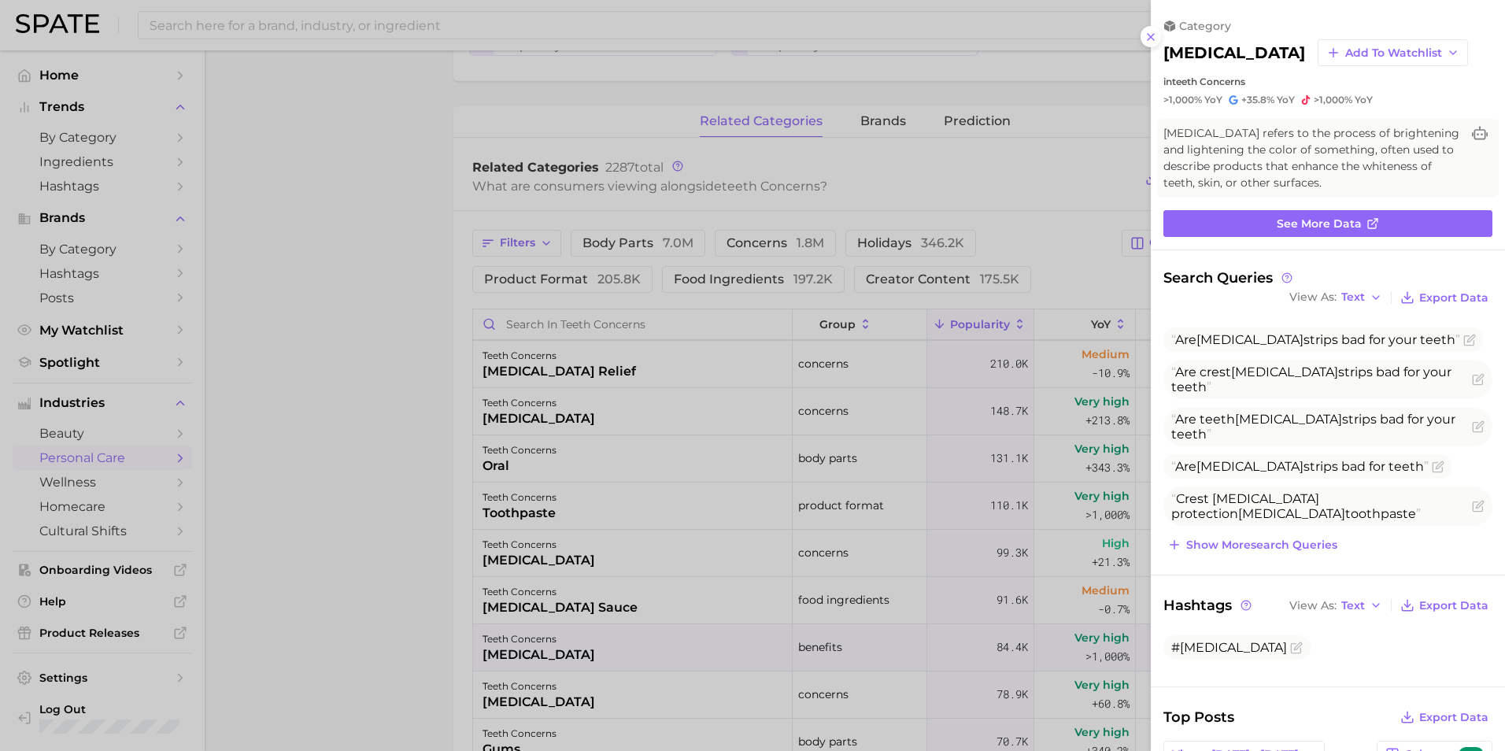
scroll to position [0, 0]
click at [1321, 221] on span "See more data" at bounding box center [1319, 223] width 85 height 13
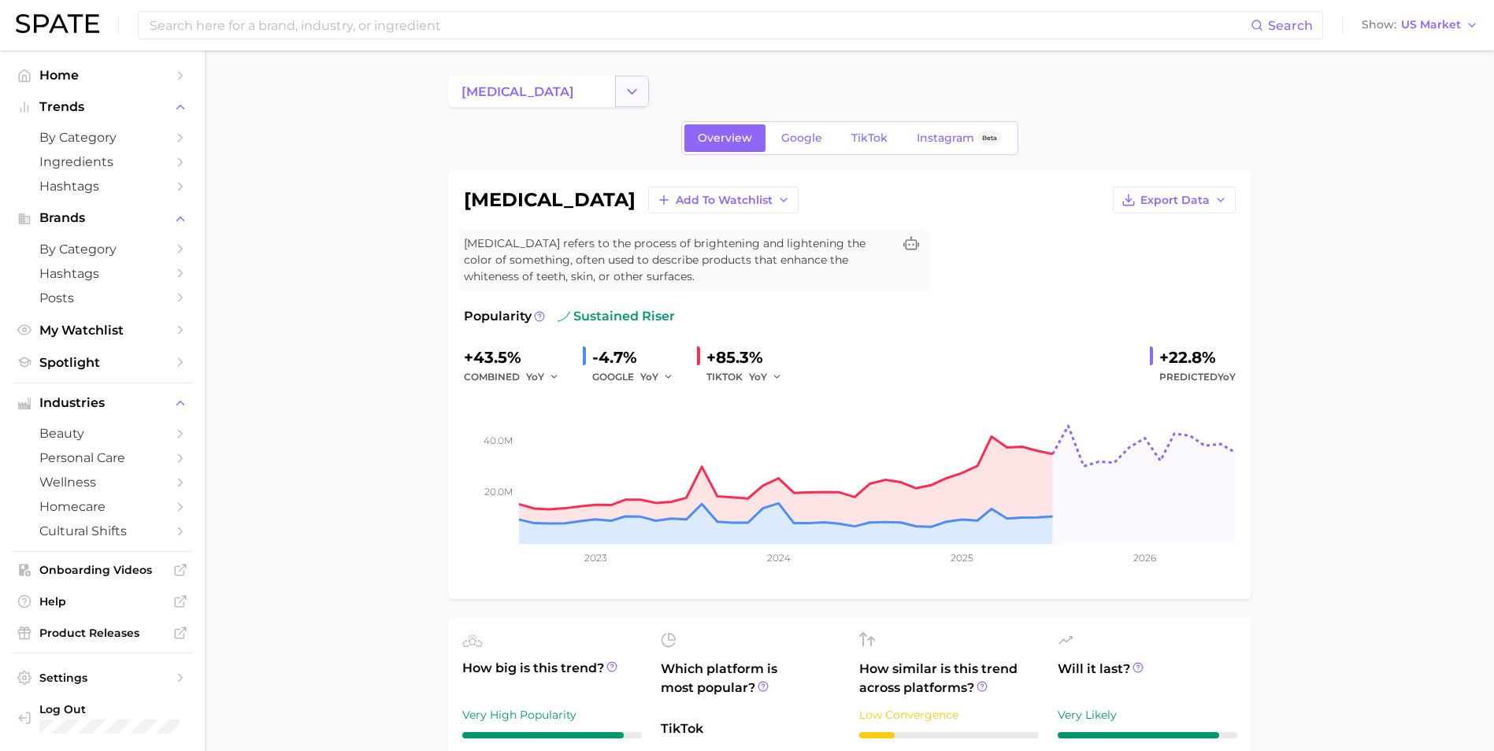
click at [641, 97] on button "Change Category" at bounding box center [632, 91] width 34 height 31
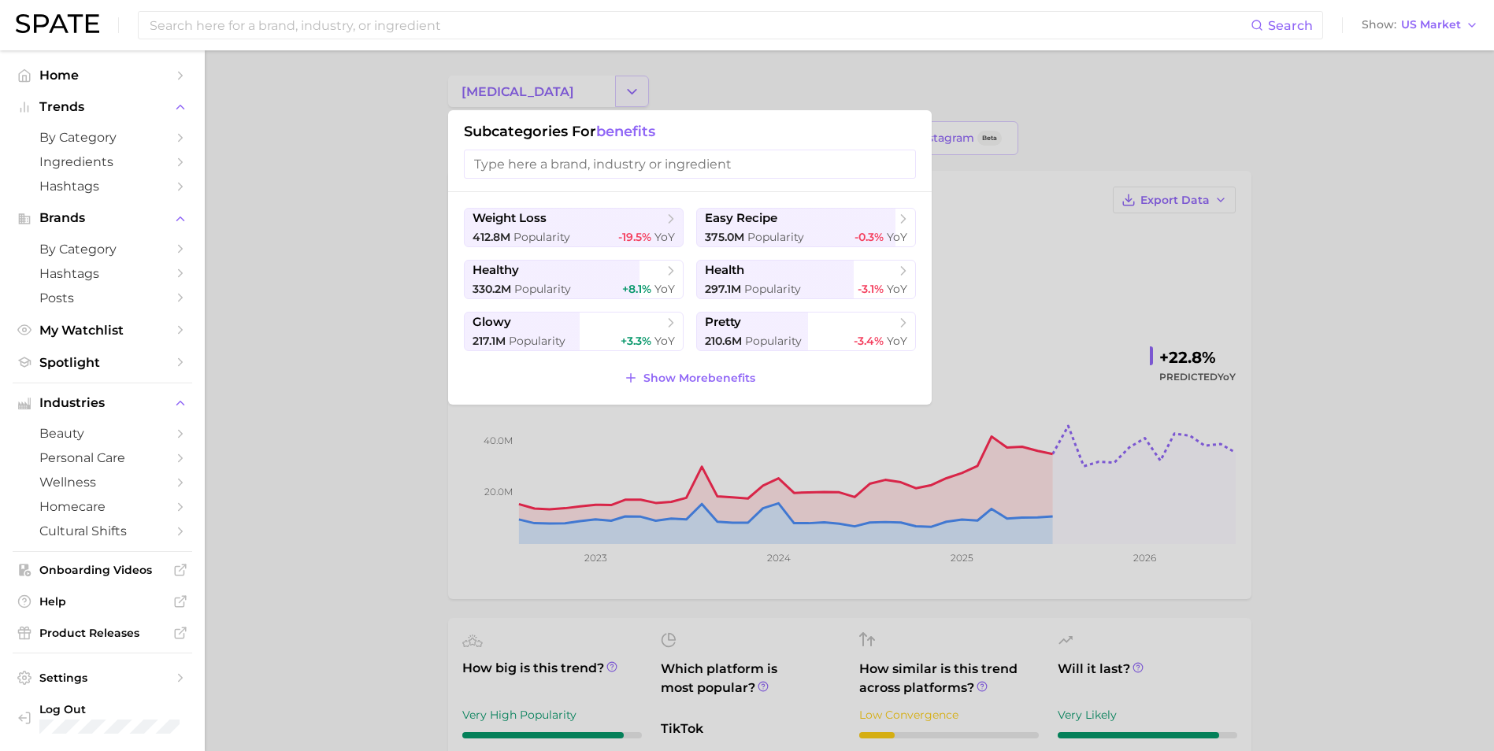
click at [641, 97] on div at bounding box center [747, 375] width 1494 height 751
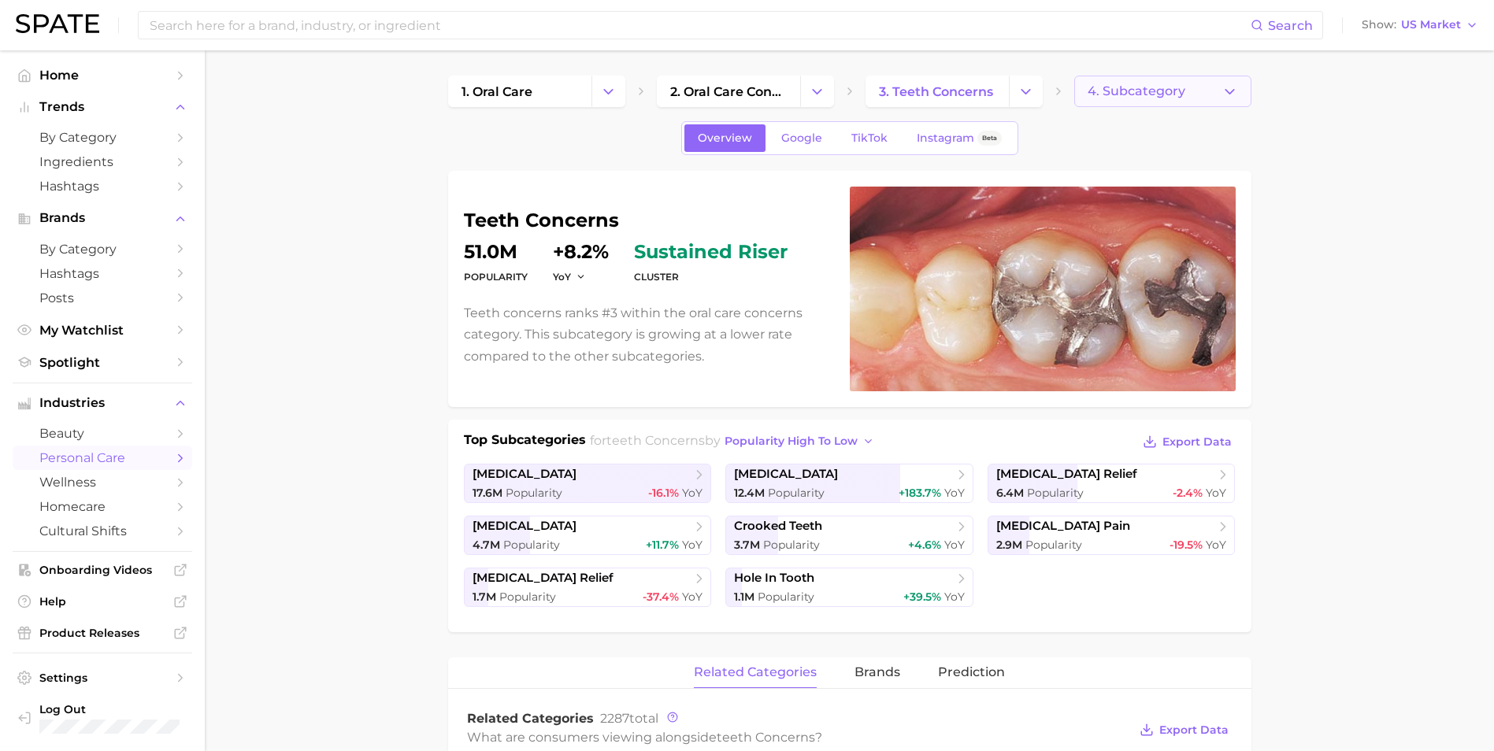
click at [1142, 94] on span "4. Subcategory" at bounding box center [1136, 91] width 98 height 14
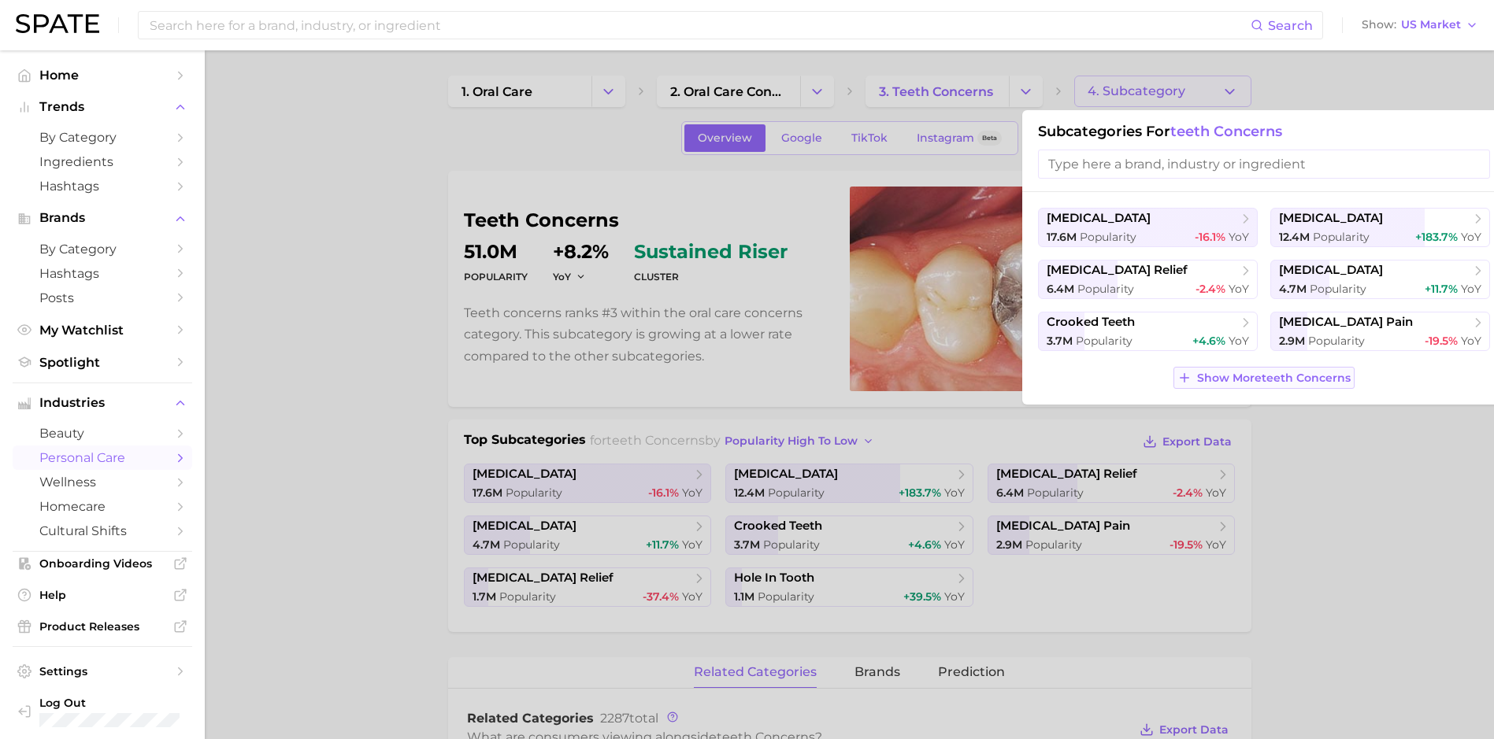
click at [1312, 383] on span "Show More teeth concerns" at bounding box center [1274, 378] width 154 height 13
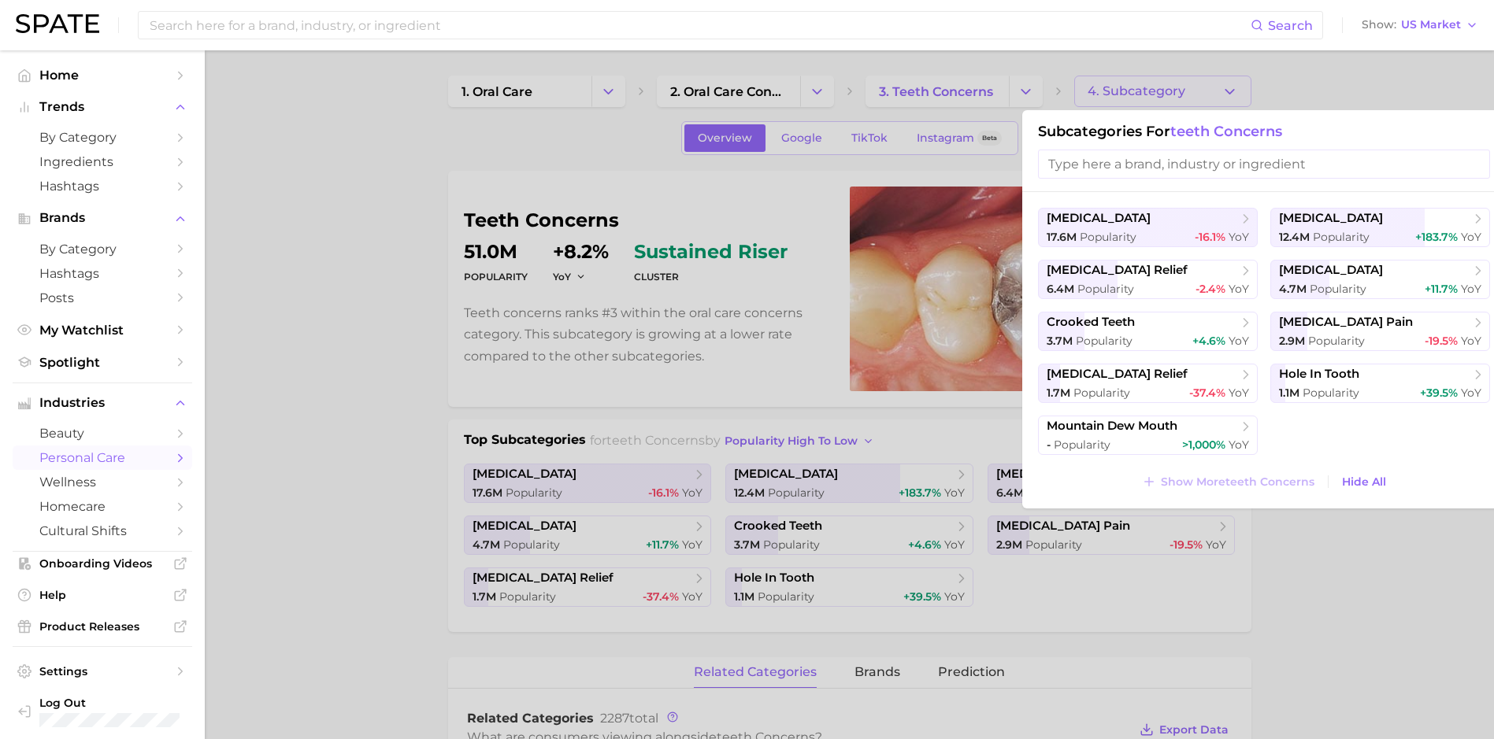
click at [309, 310] on div at bounding box center [747, 369] width 1494 height 739
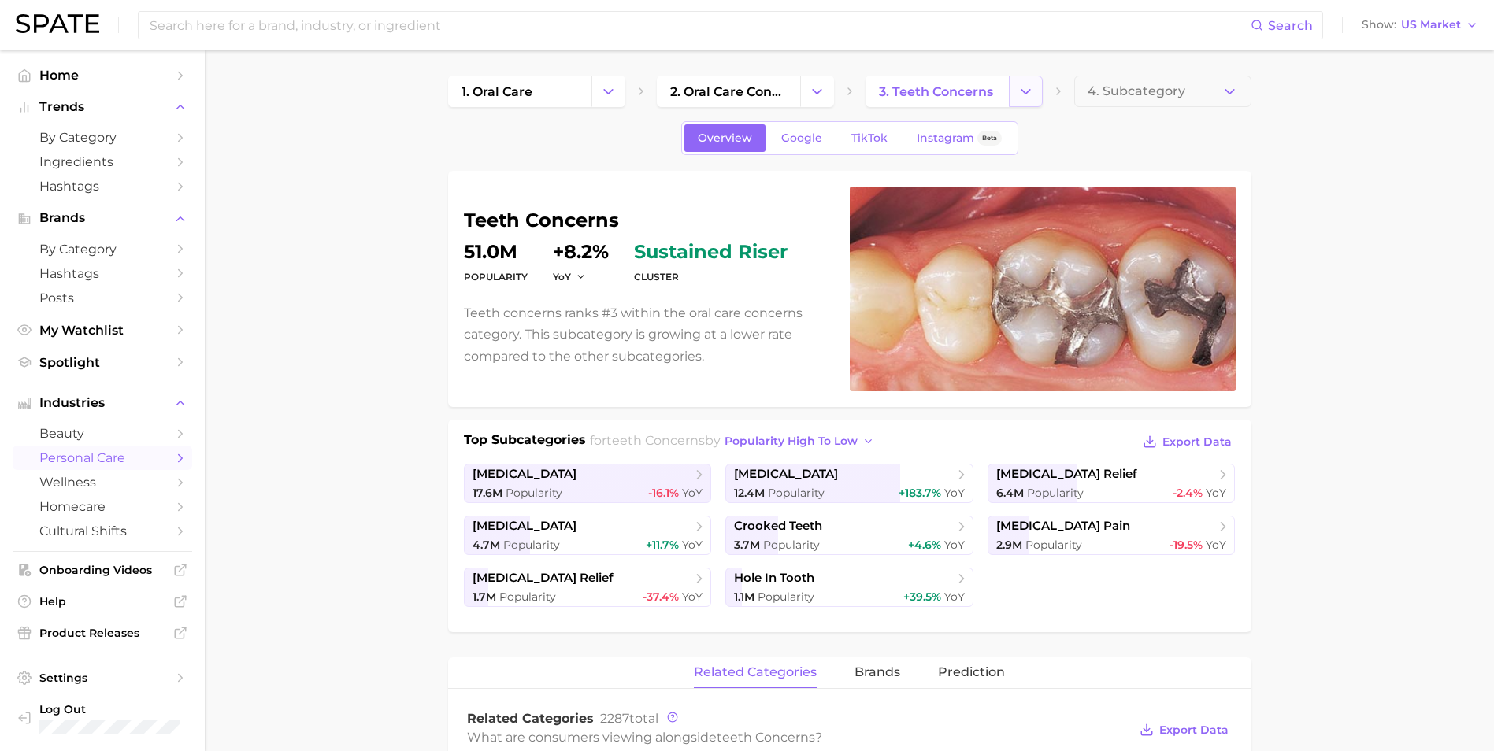
click at [1027, 91] on icon "Change Category" at bounding box center [1025, 91] width 17 height 17
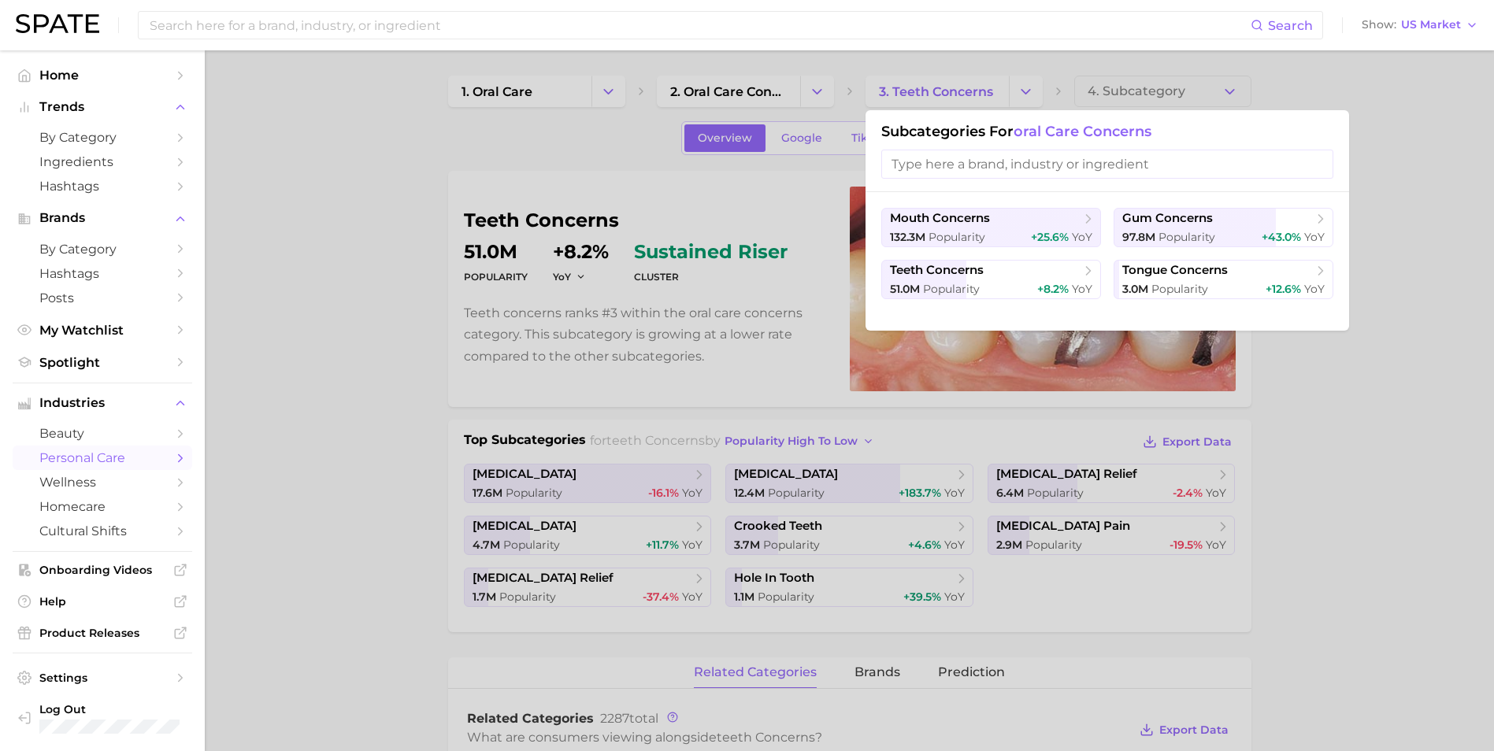
click at [746, 97] on div at bounding box center [747, 375] width 1494 height 751
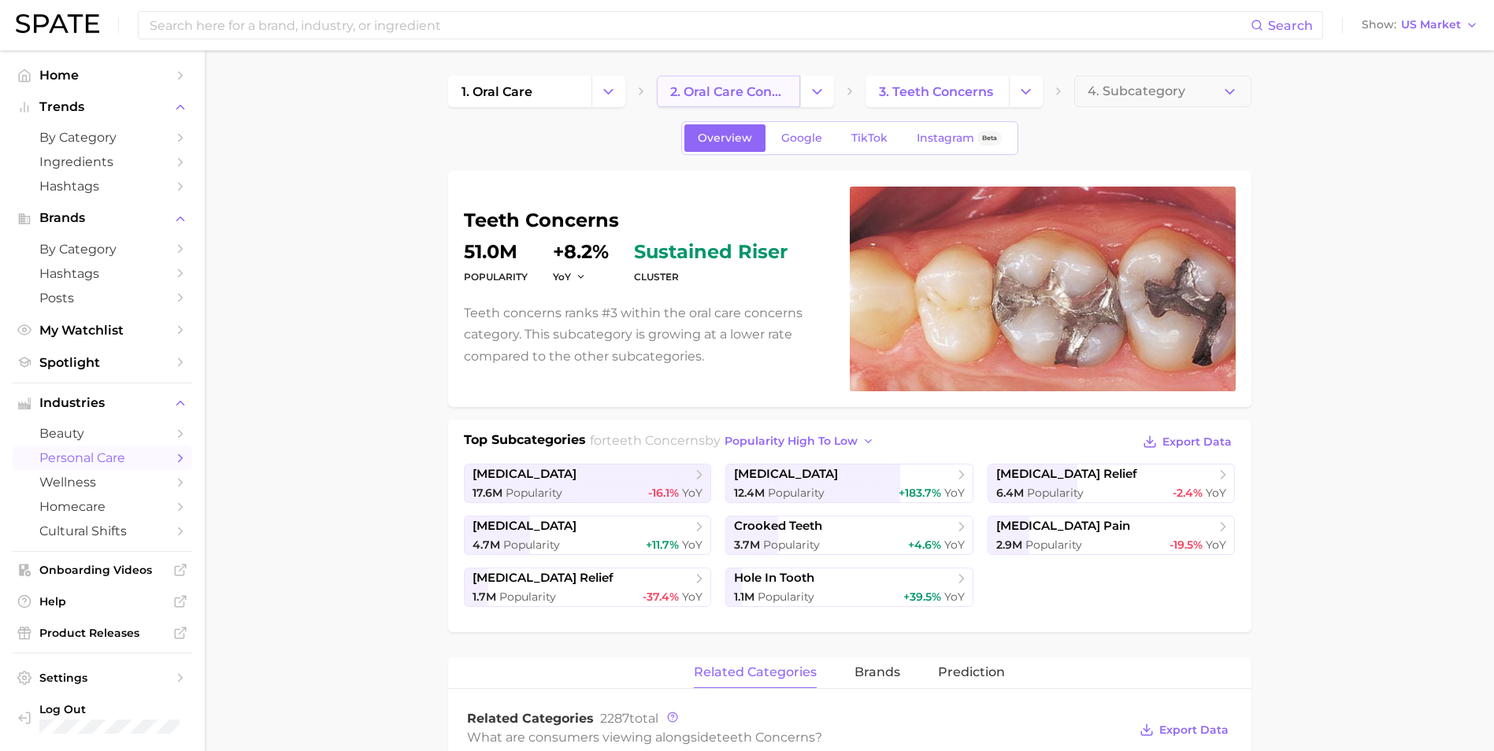
click at [746, 96] on span "2. oral care concerns" at bounding box center [728, 91] width 117 height 15
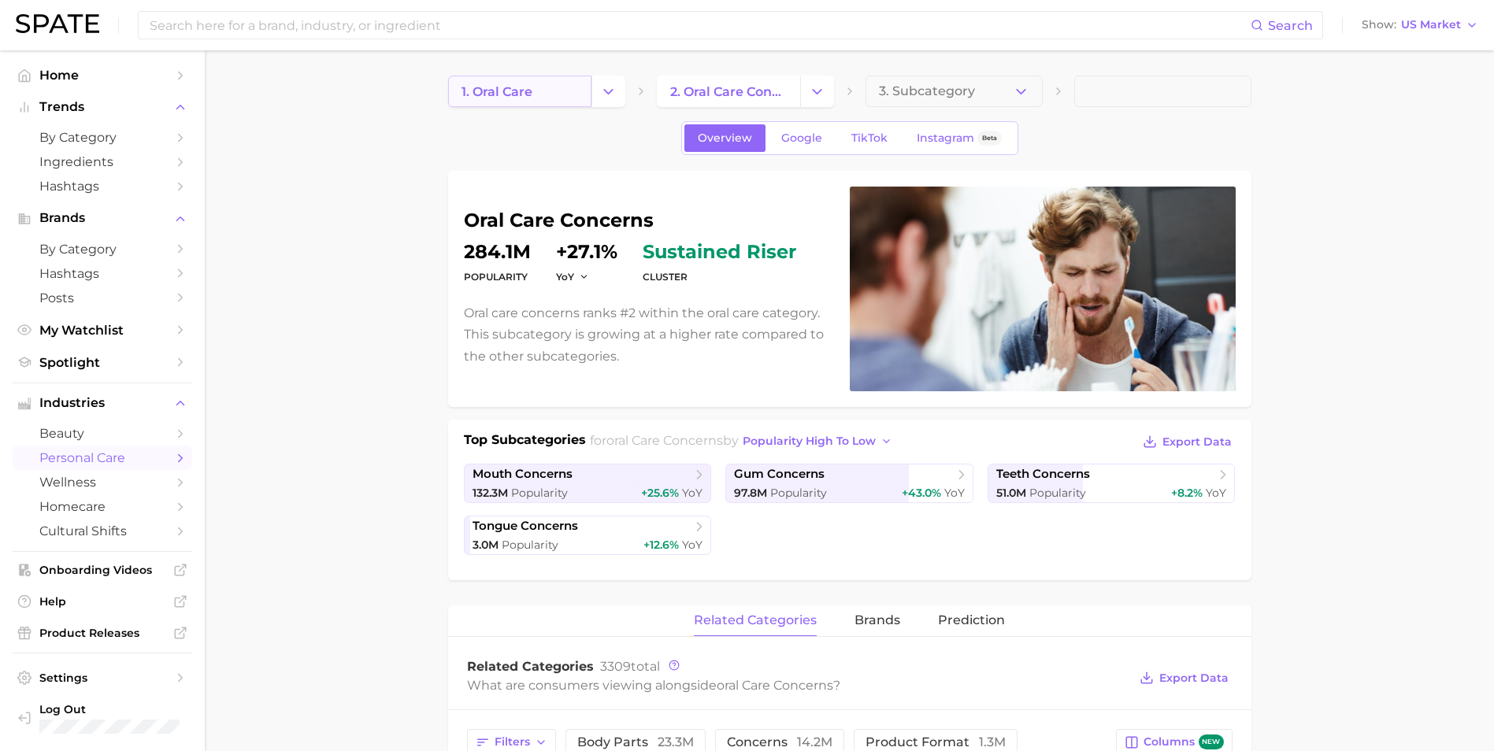
click at [543, 94] on link "1. oral care" at bounding box center [519, 91] width 143 height 31
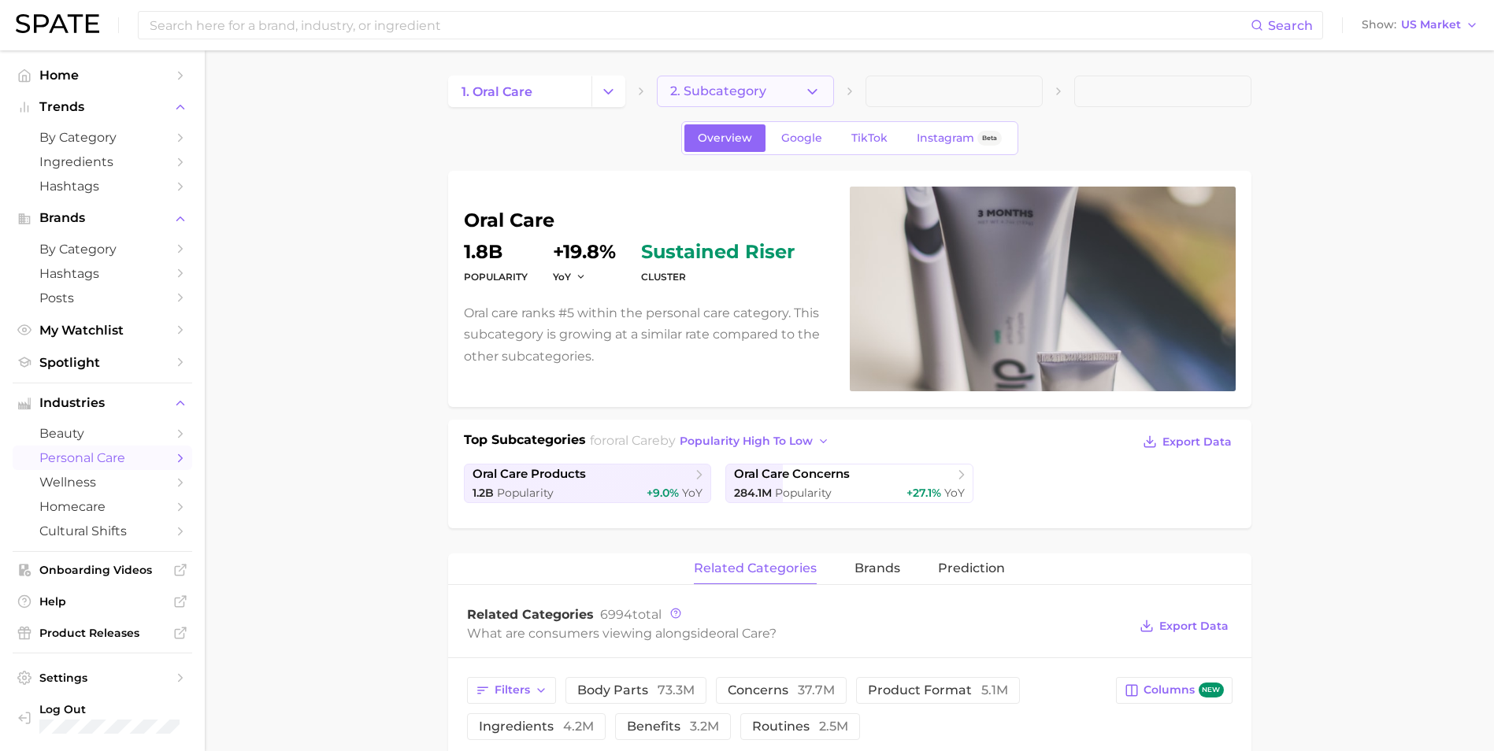
click at [807, 94] on icon "button" at bounding box center [812, 91] width 17 height 17
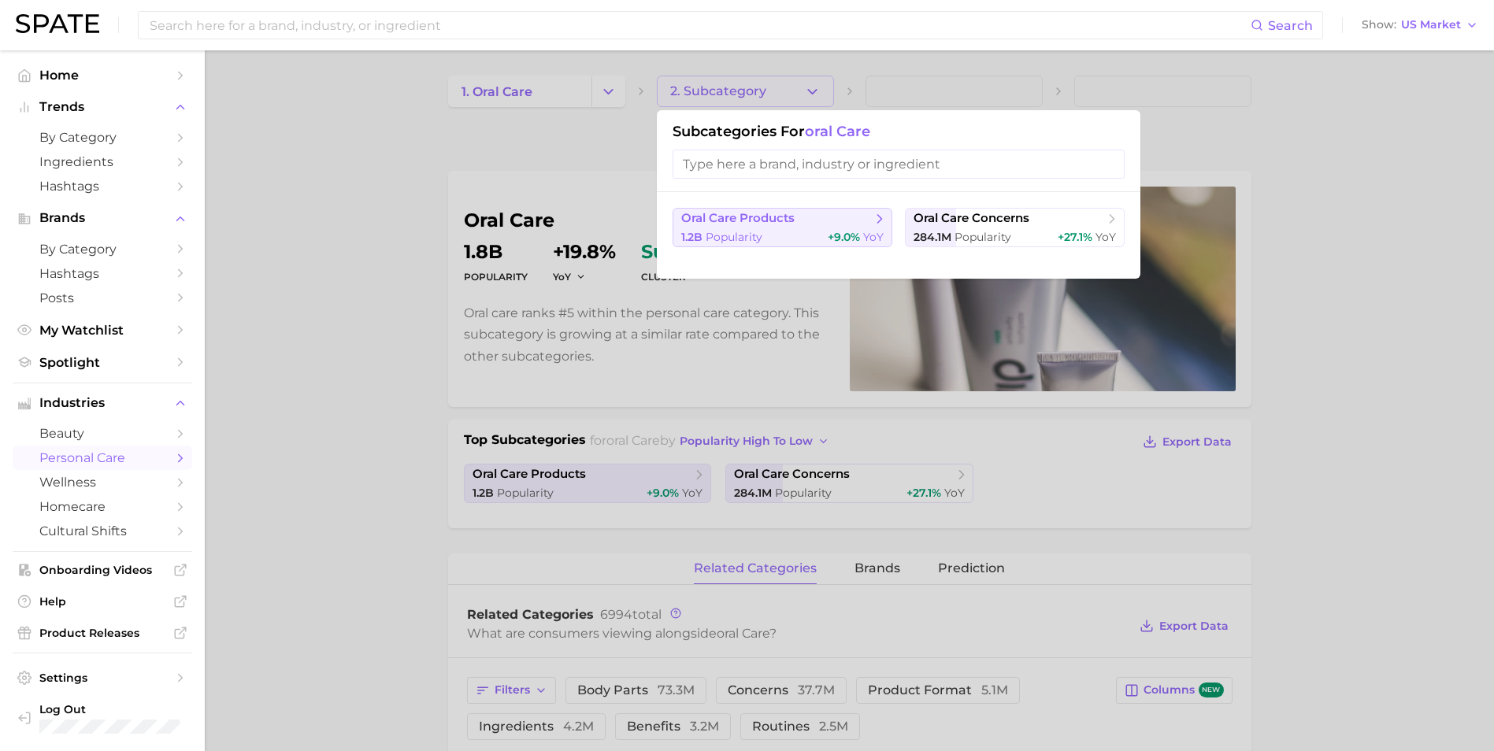
click at [790, 228] on button "oral care products 1.2b Popularity +9.0% YoY" at bounding box center [782, 227] width 220 height 39
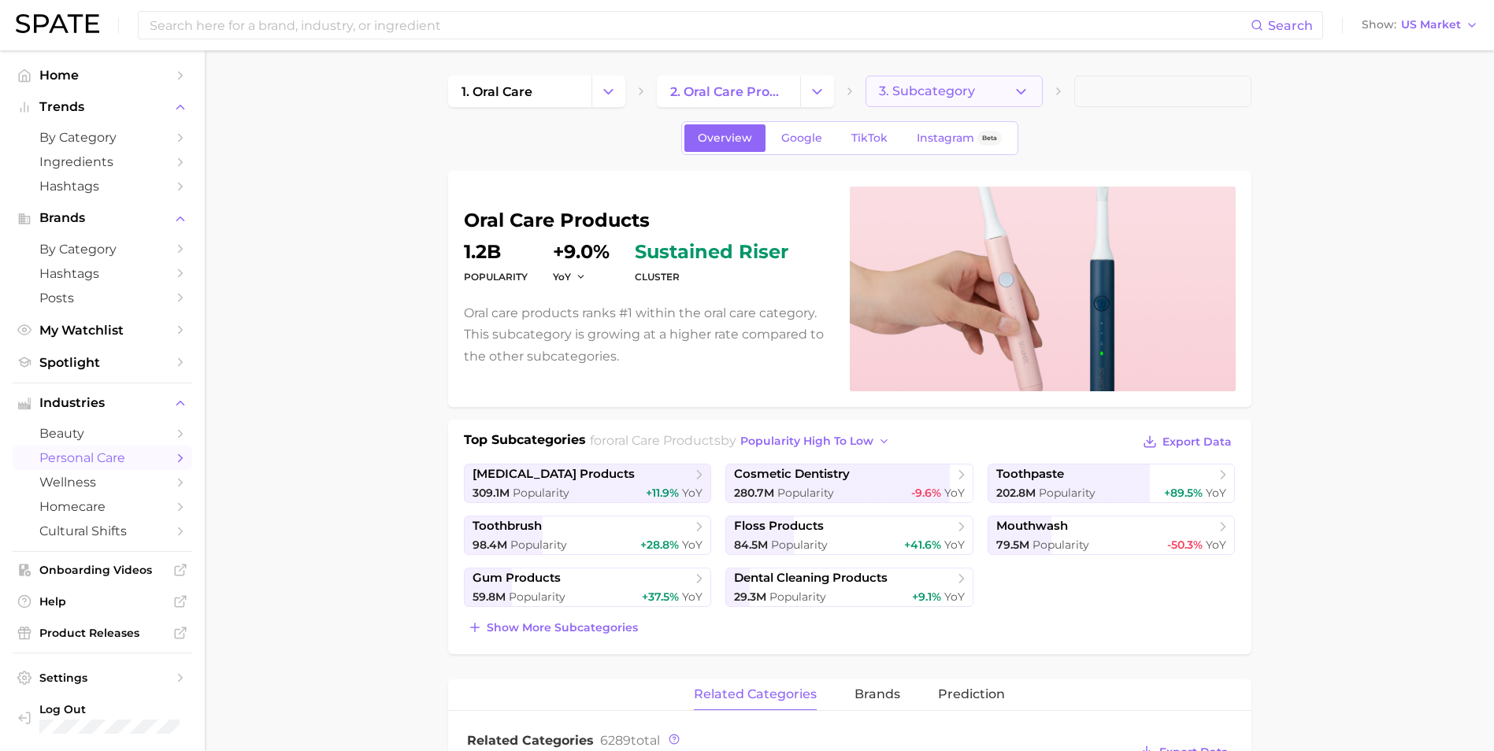
click at [941, 95] on span "3. Subcategory" at bounding box center [927, 91] width 96 height 14
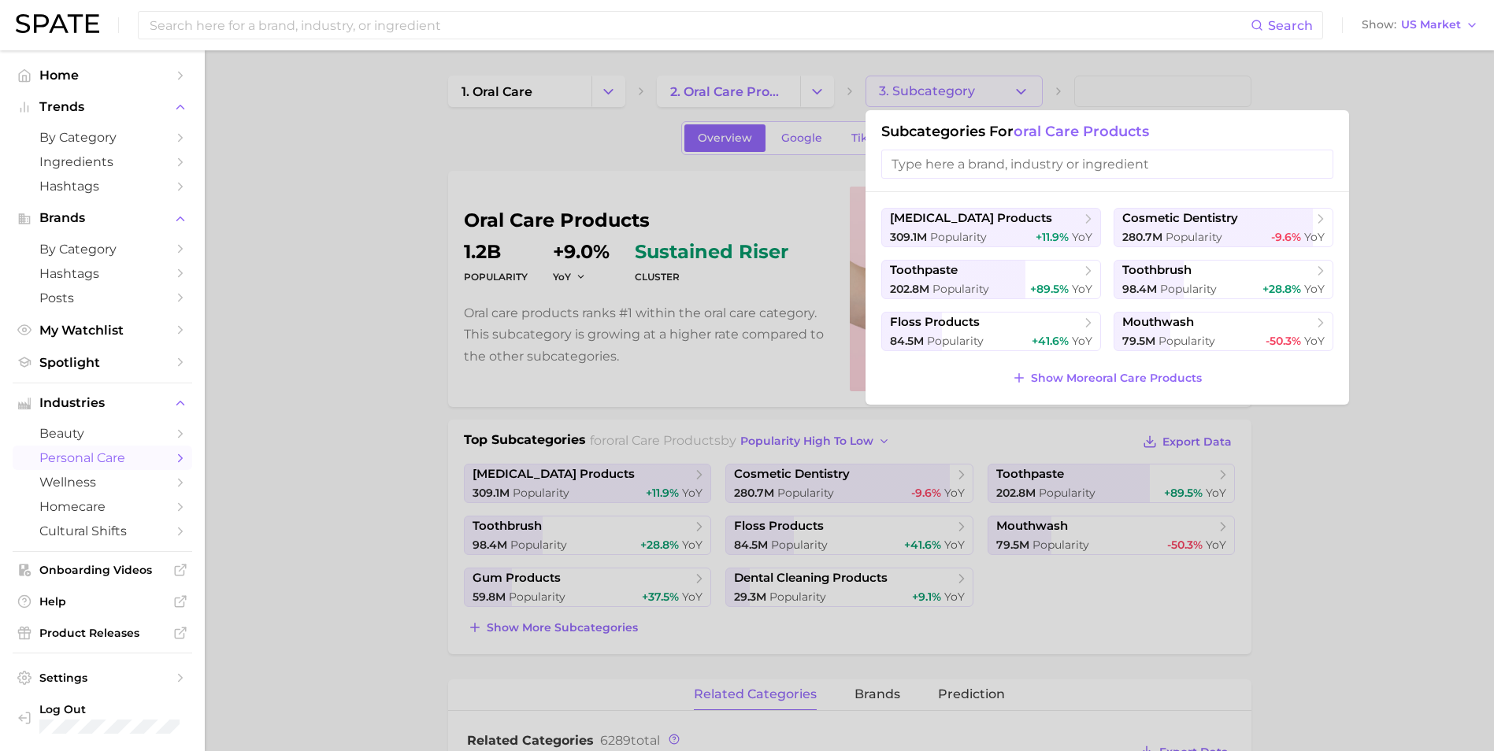
click at [370, 420] on div at bounding box center [747, 375] width 1494 height 751
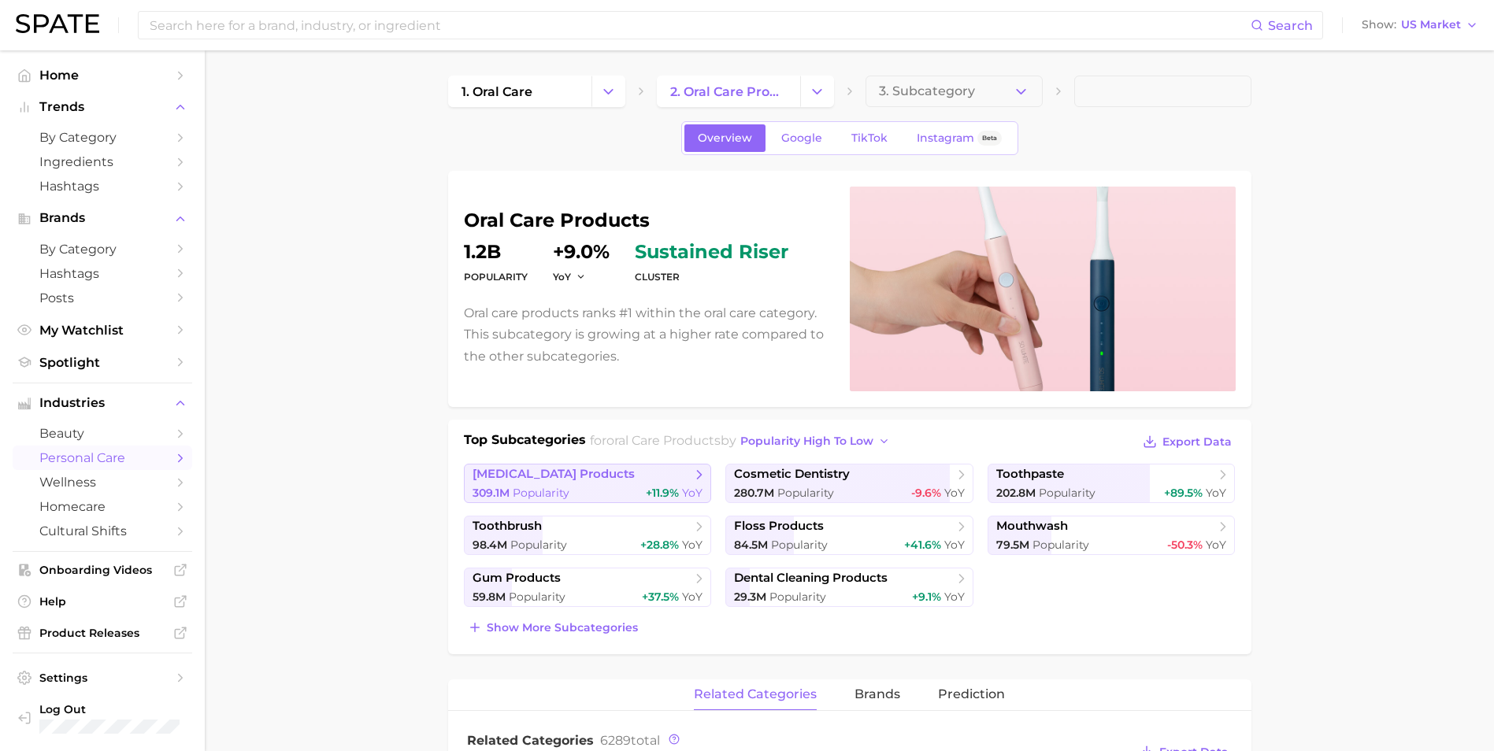
click at [608, 483] on link "teeth whitening products 309.1m Popularity +11.9% YoY" at bounding box center [588, 483] width 248 height 39
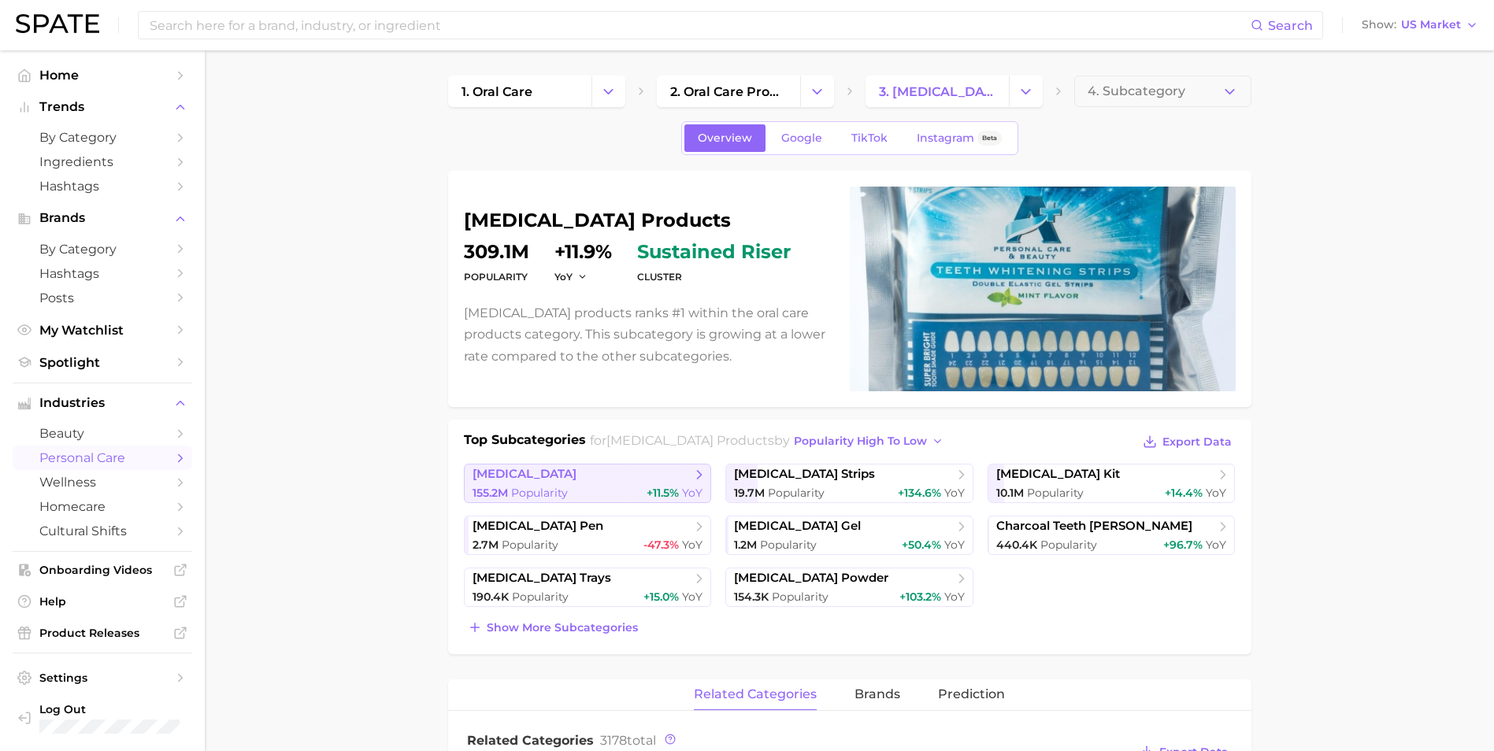
click at [620, 487] on div "155.2m Popularity +11.5% YoY" at bounding box center [587, 493] width 231 height 15
